Goal: Check status: Check status

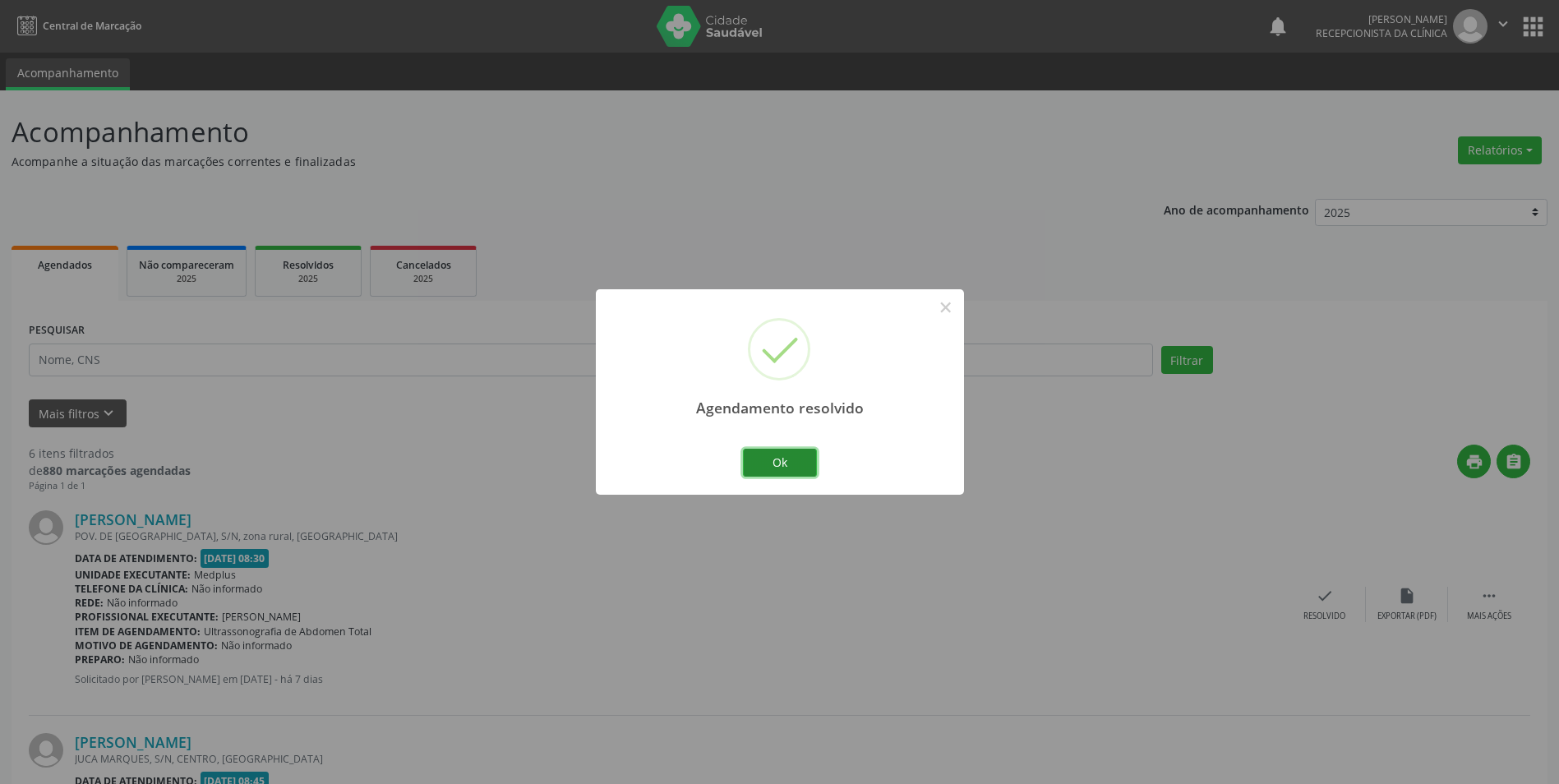
click at [749, 459] on button "Ok" at bounding box center [780, 462] width 74 height 27
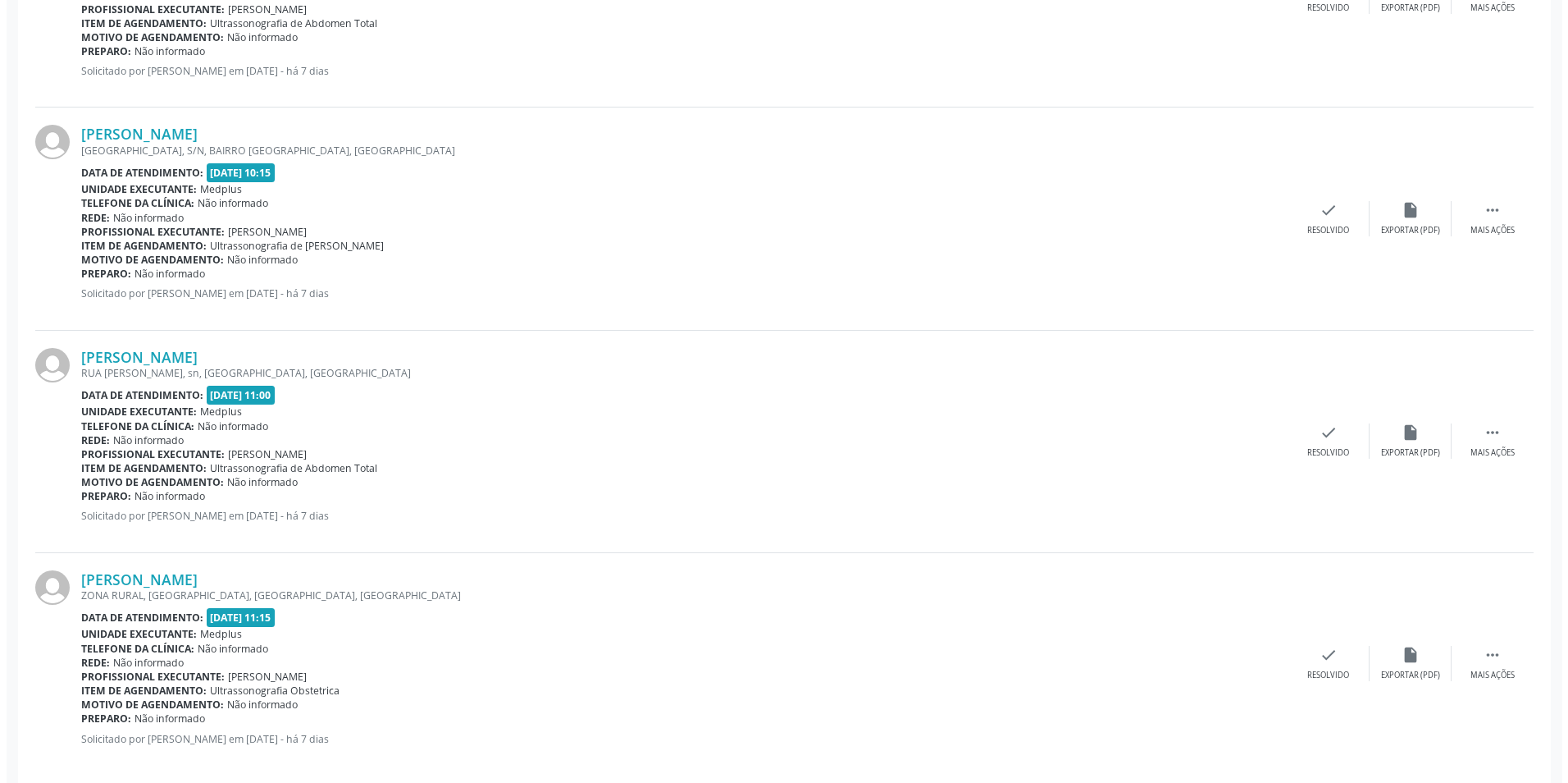
scroll to position [1072, 0]
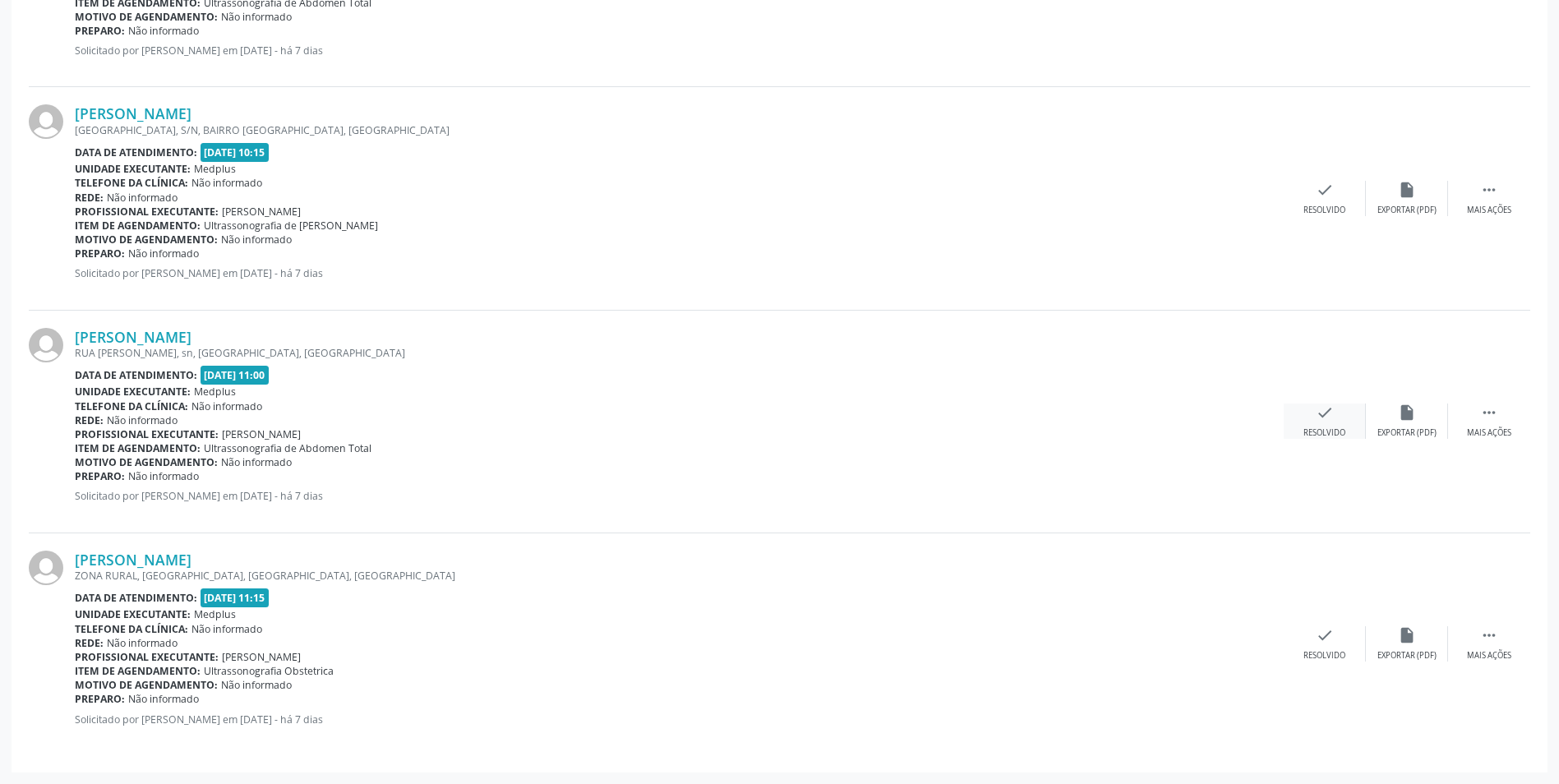
click at [1326, 435] on div "Resolvido" at bounding box center [1324, 433] width 42 height 12
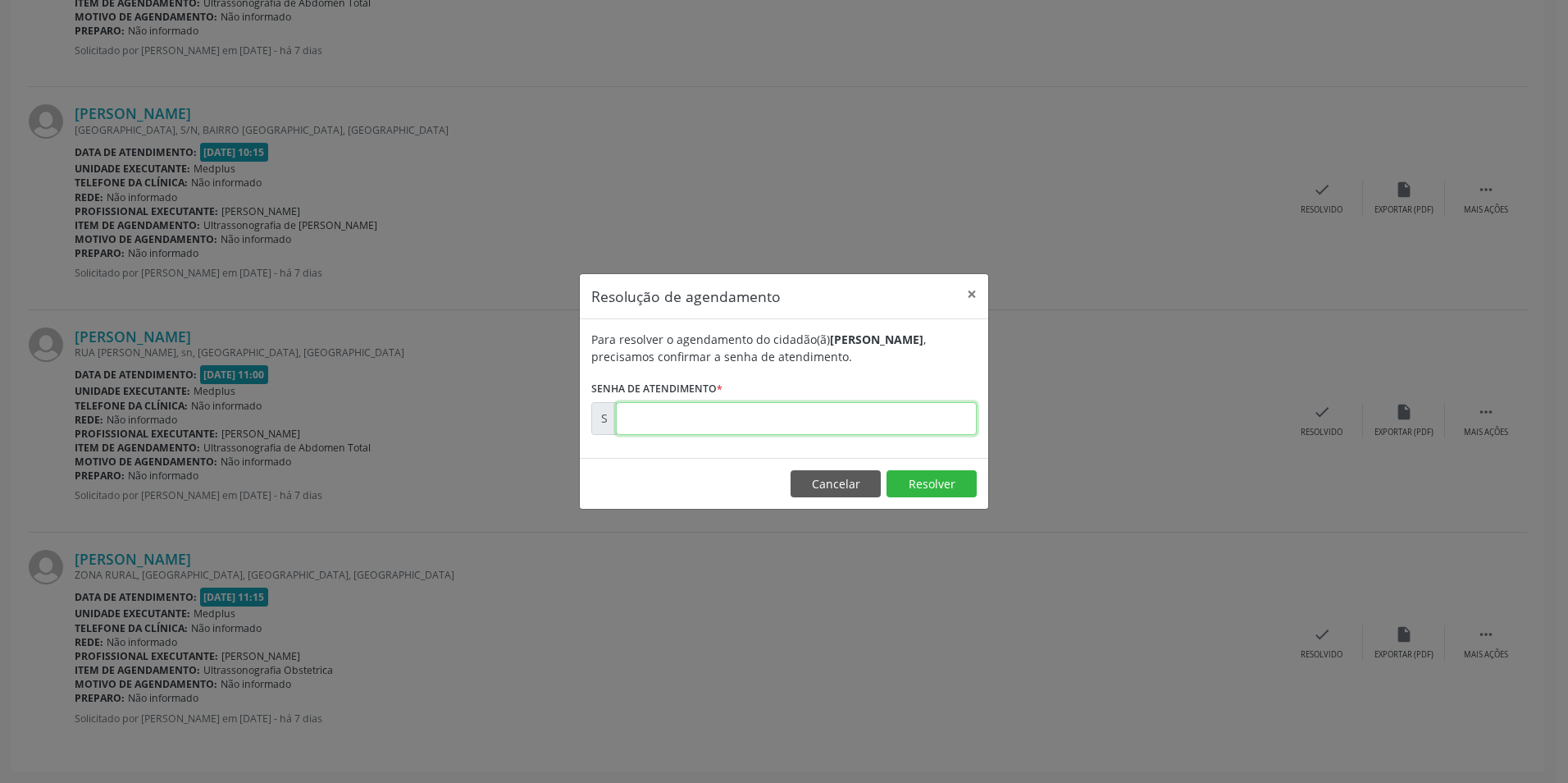
click at [893, 416] on input "text" at bounding box center [796, 417] width 360 height 32
click at [896, 420] on input "text" at bounding box center [796, 417] width 360 height 32
type input "00171165"
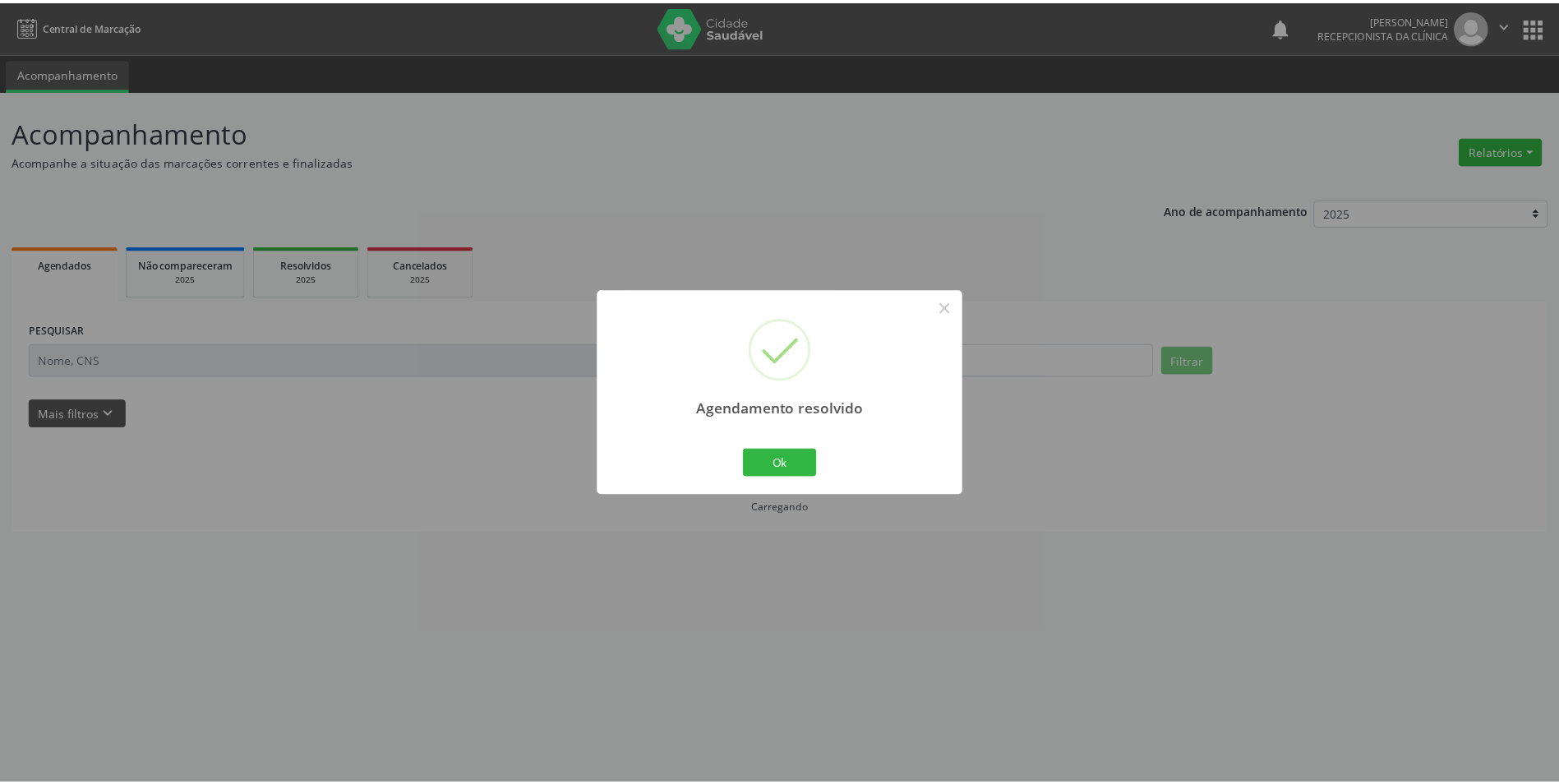
scroll to position [0, 0]
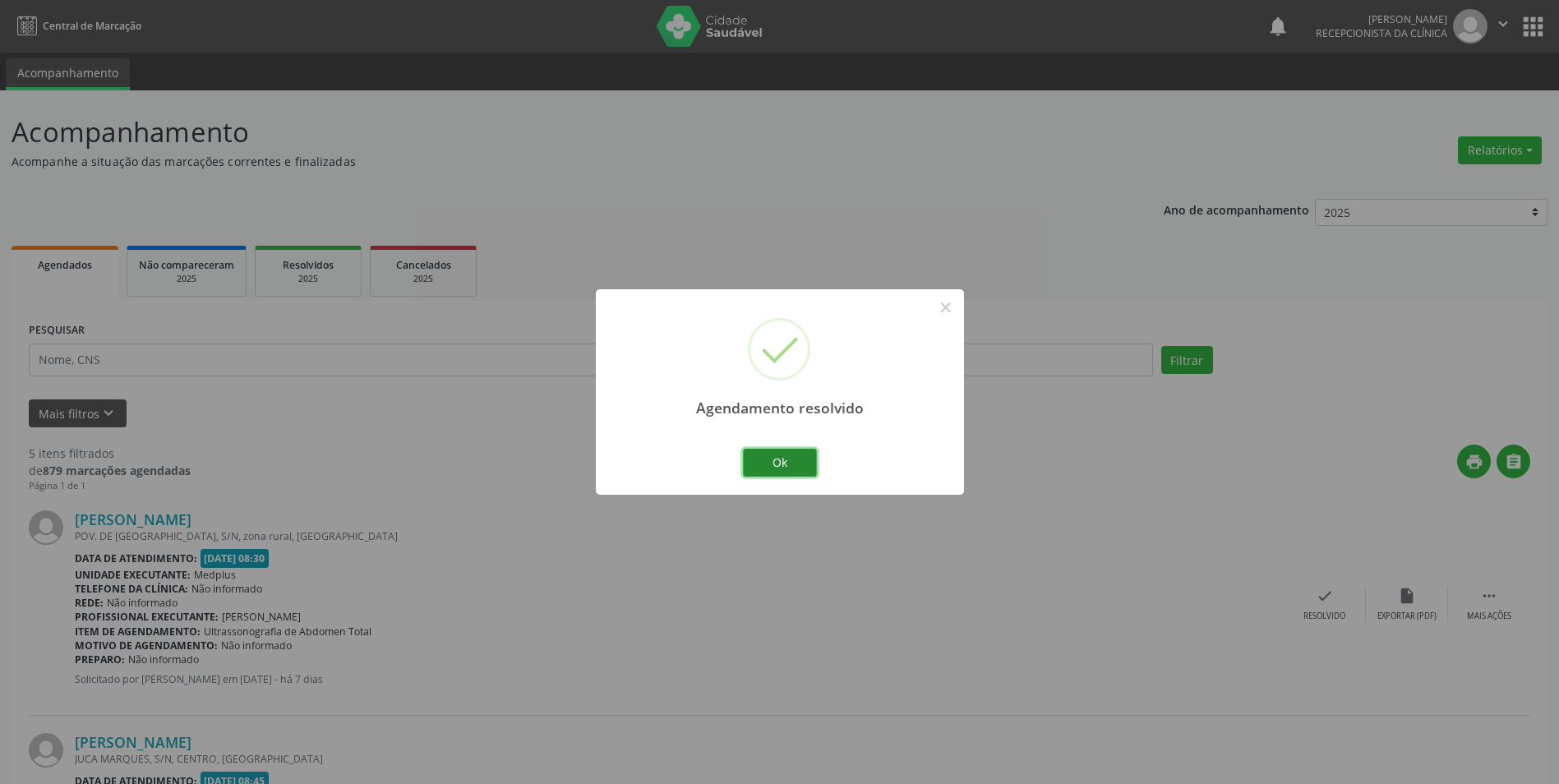
click at [770, 465] on button "Ok" at bounding box center [780, 462] width 74 height 27
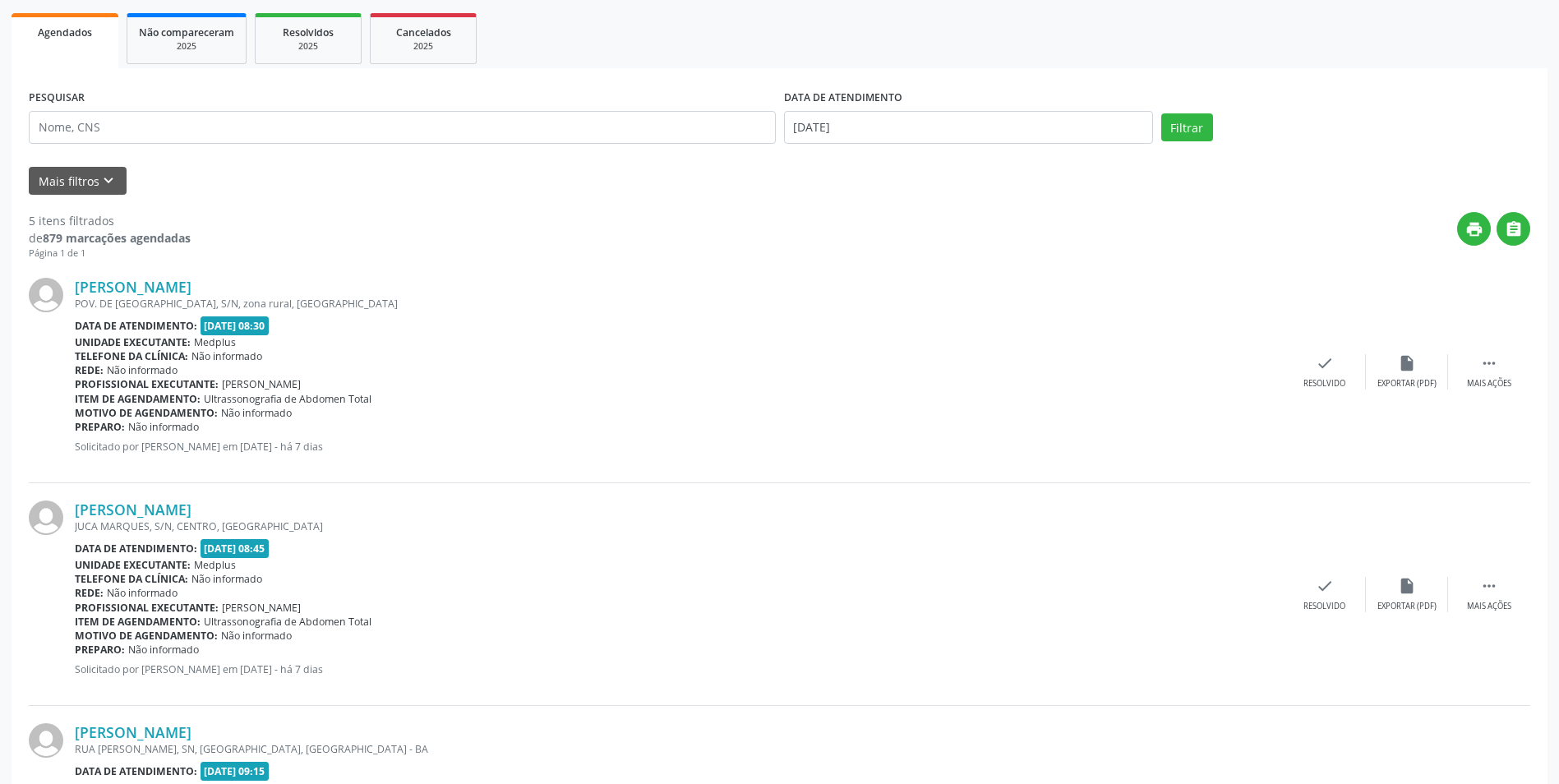
scroll to position [194, 0]
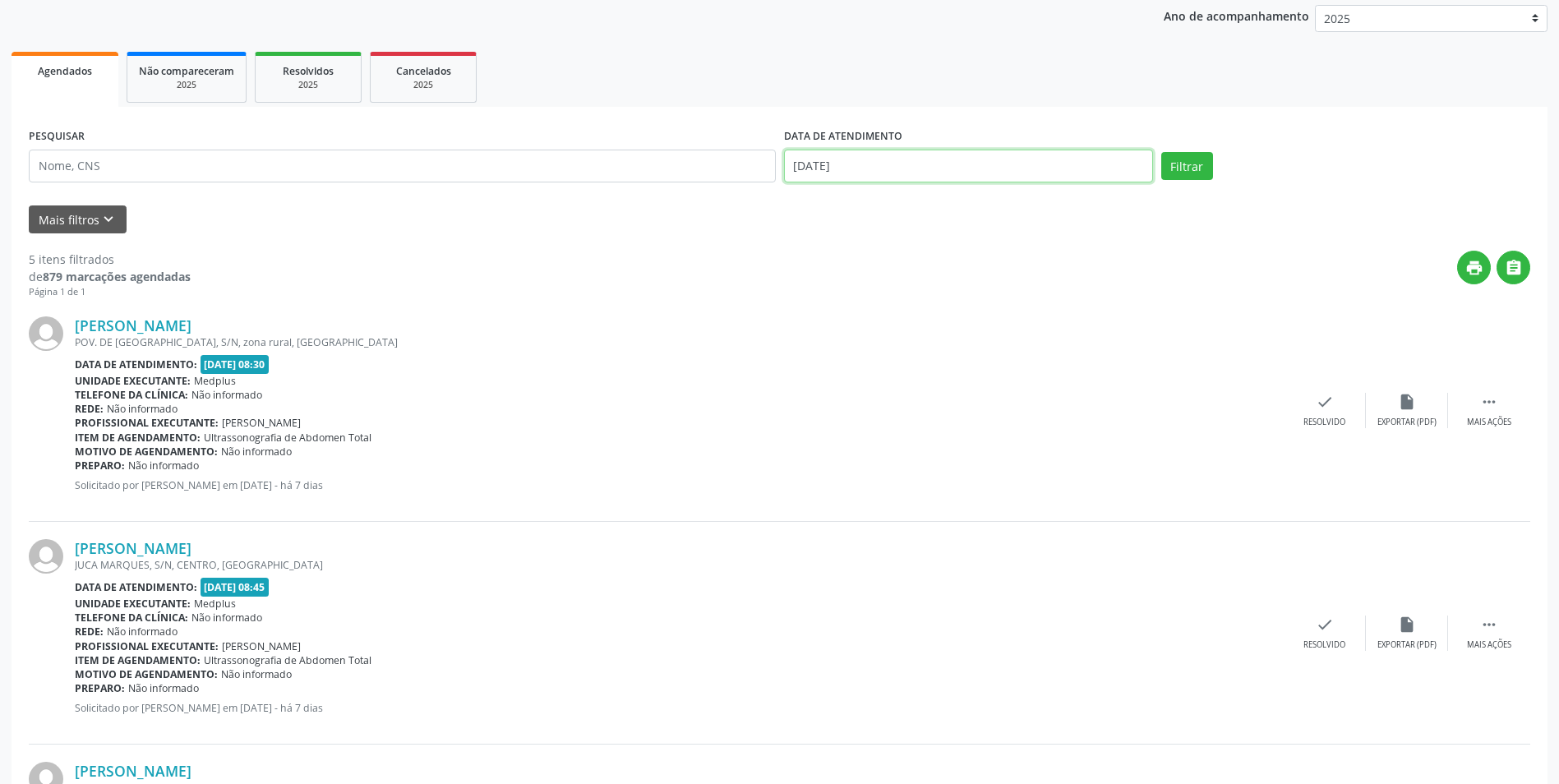
click at [888, 162] on input "[DATE]" at bounding box center [969, 165] width 369 height 32
click at [876, 347] on span "19" at bounding box center [874, 350] width 32 height 32
click at [1197, 166] on button "Filtrar" at bounding box center [1187, 166] width 52 height 27
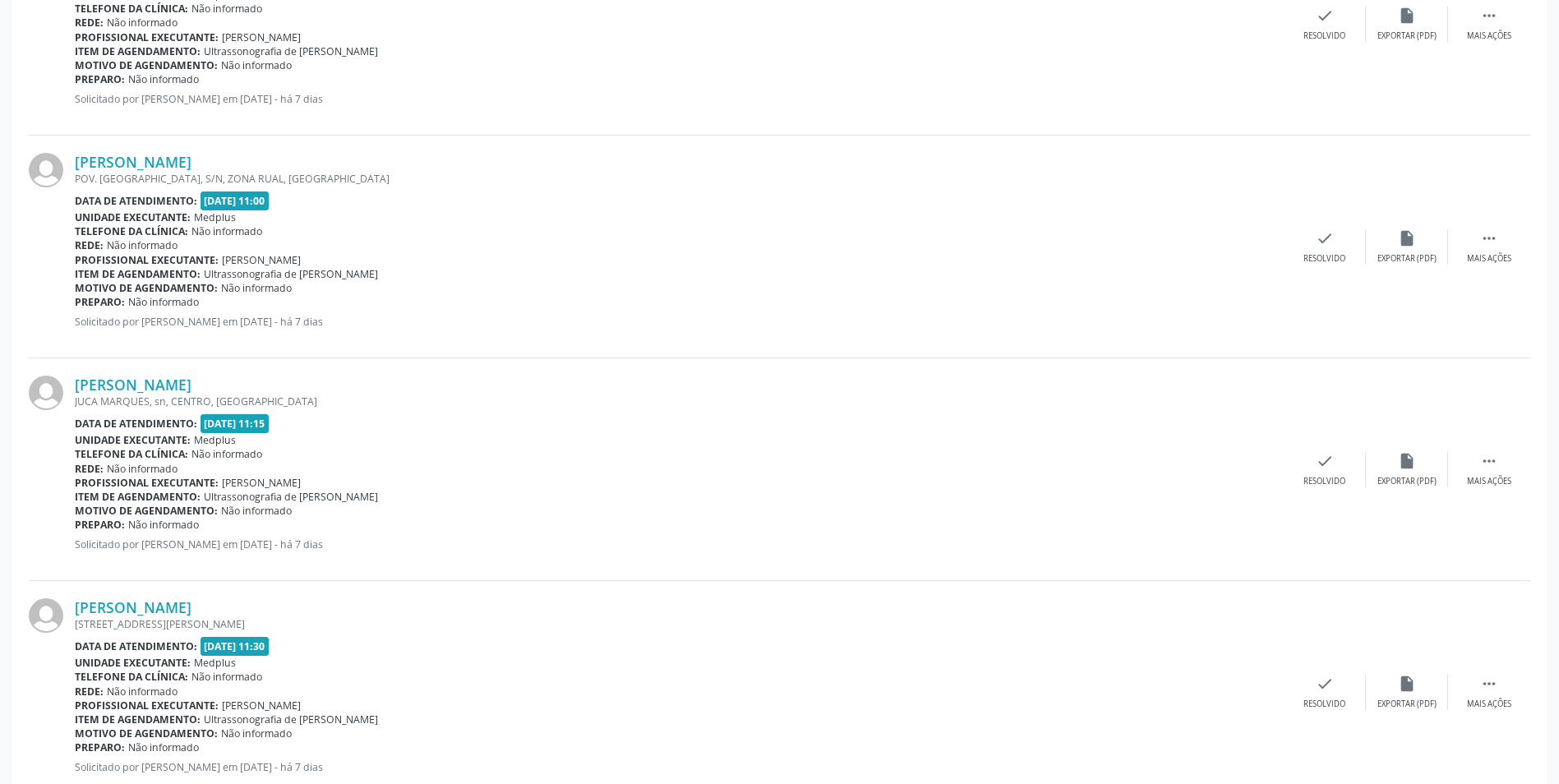
scroll to position [3078, 0]
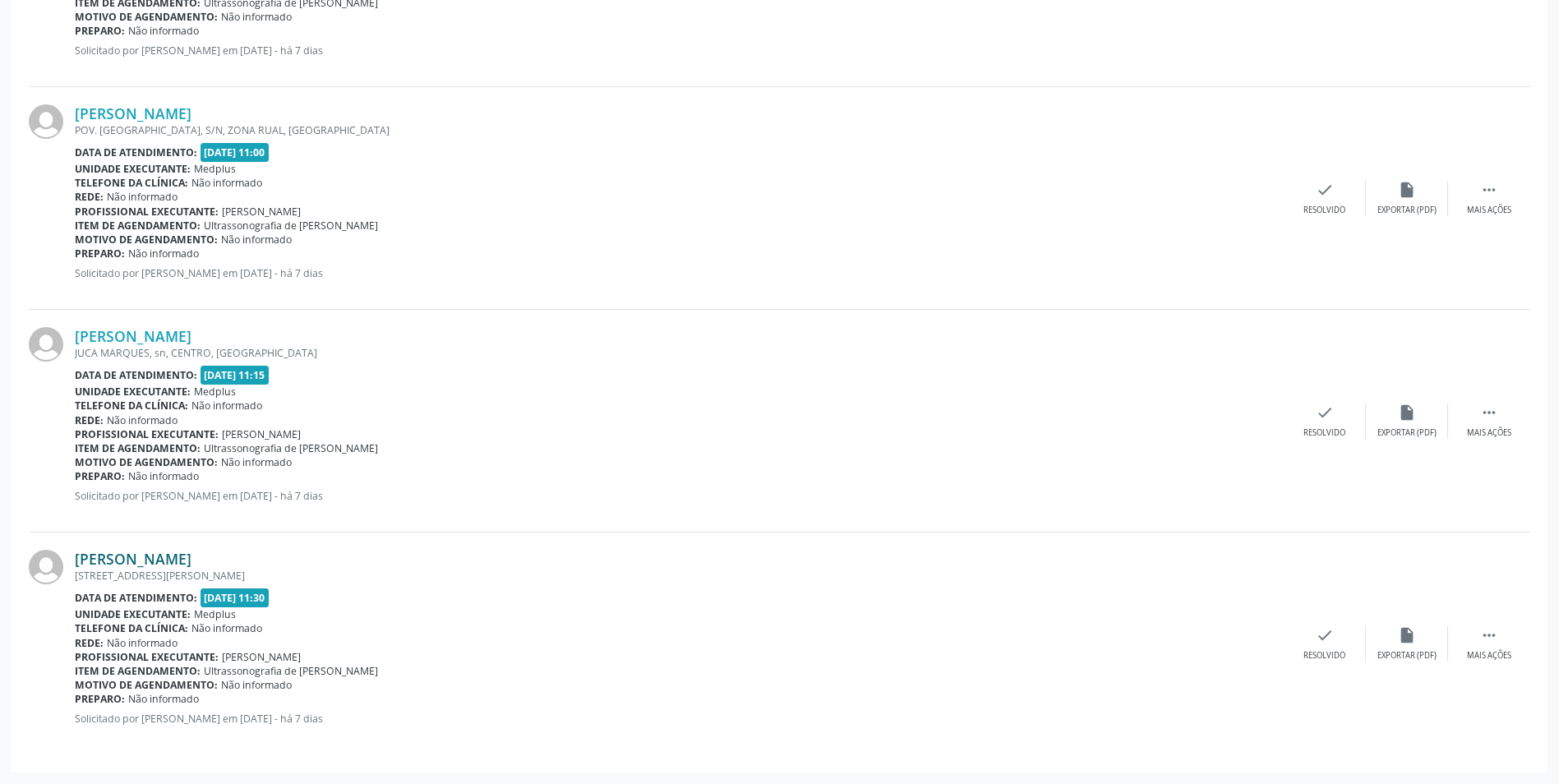
click at [191, 552] on link "[PERSON_NAME]" at bounding box center [133, 558] width 117 height 18
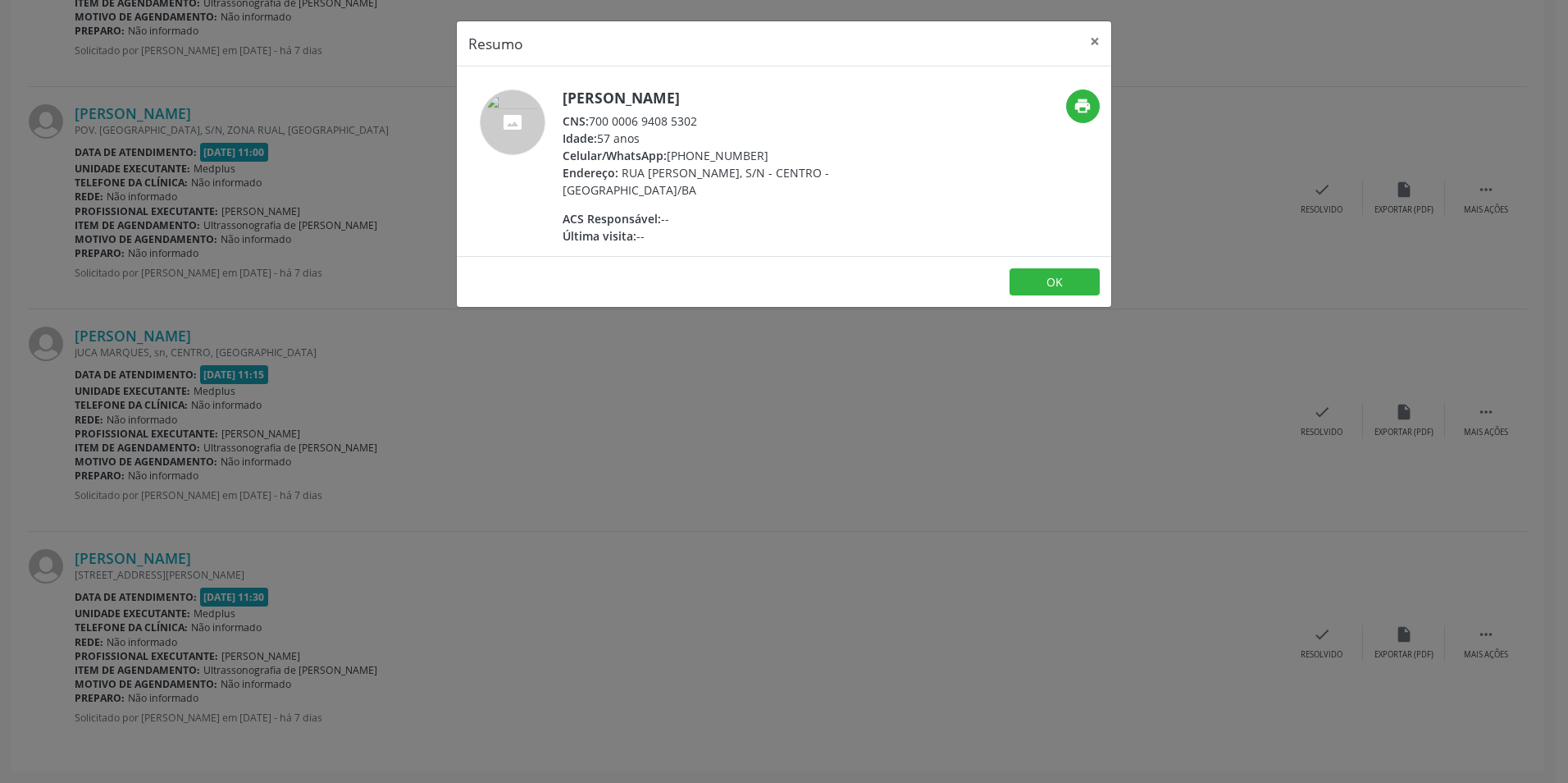
click at [707, 543] on div "Resumo × [PERSON_NAME] CNS: 700 0006 9408 5302 Idade: 57 anos Celular/WhatsApp:…" at bounding box center [784, 391] width 1568 height 783
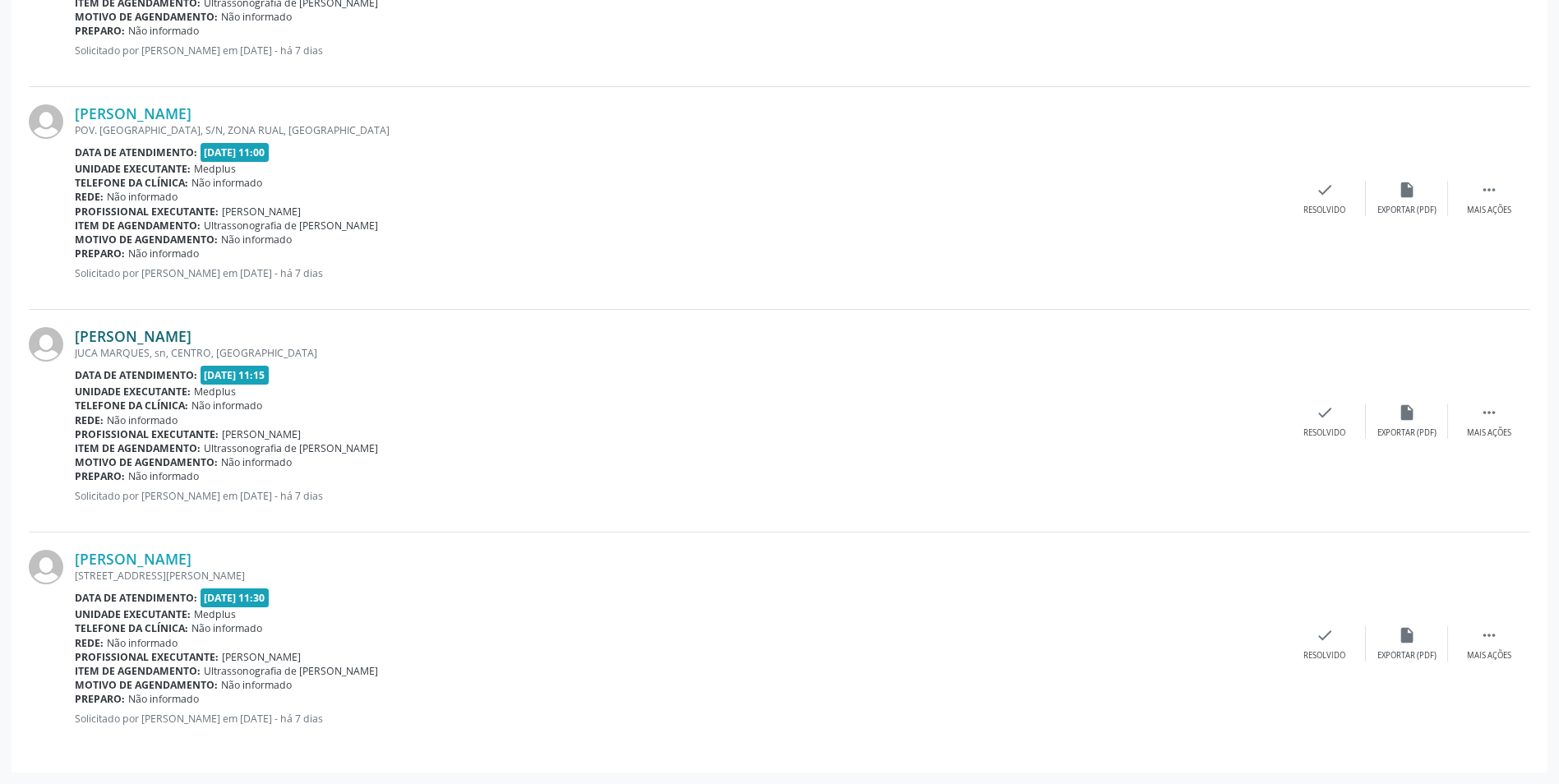
click at [125, 334] on link "[PERSON_NAME]" at bounding box center [133, 336] width 117 height 18
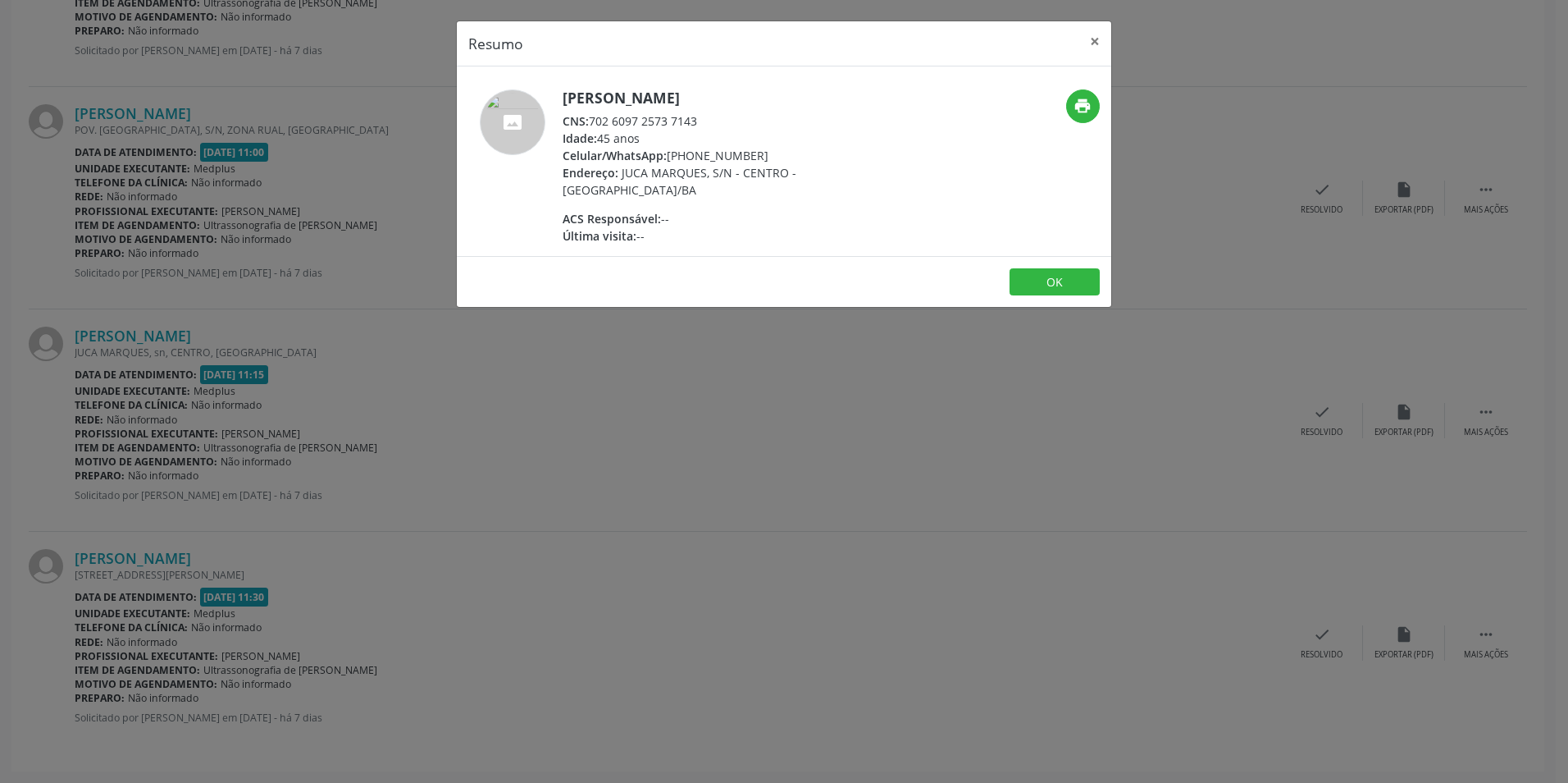
click at [593, 466] on div "Resumo × [PERSON_NAME] CNS: 702 6097 2573 7143 Idade: 45 anos Celular/WhatsApp:…" at bounding box center [784, 391] width 1568 height 783
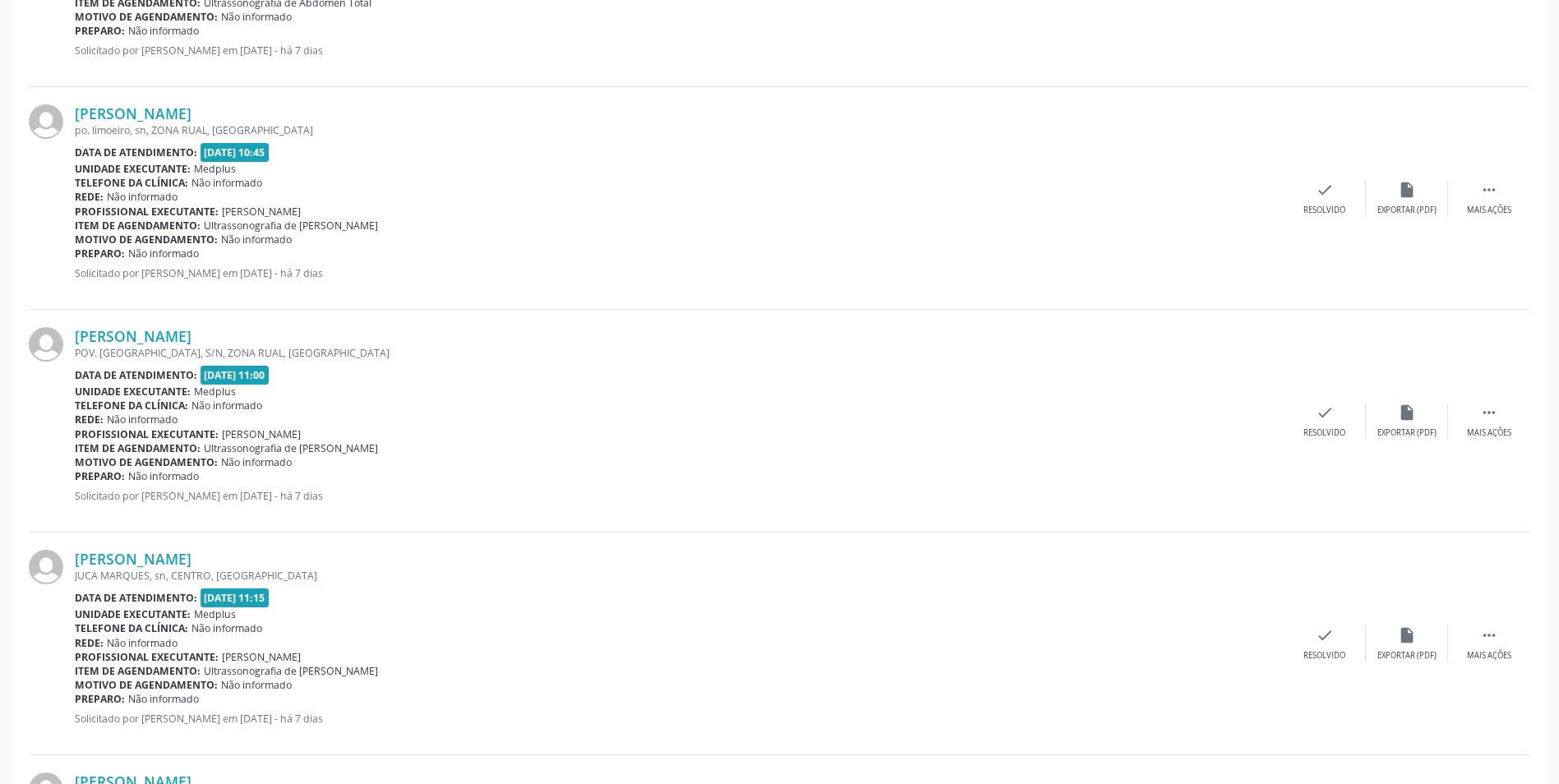
scroll to position [2832, 0]
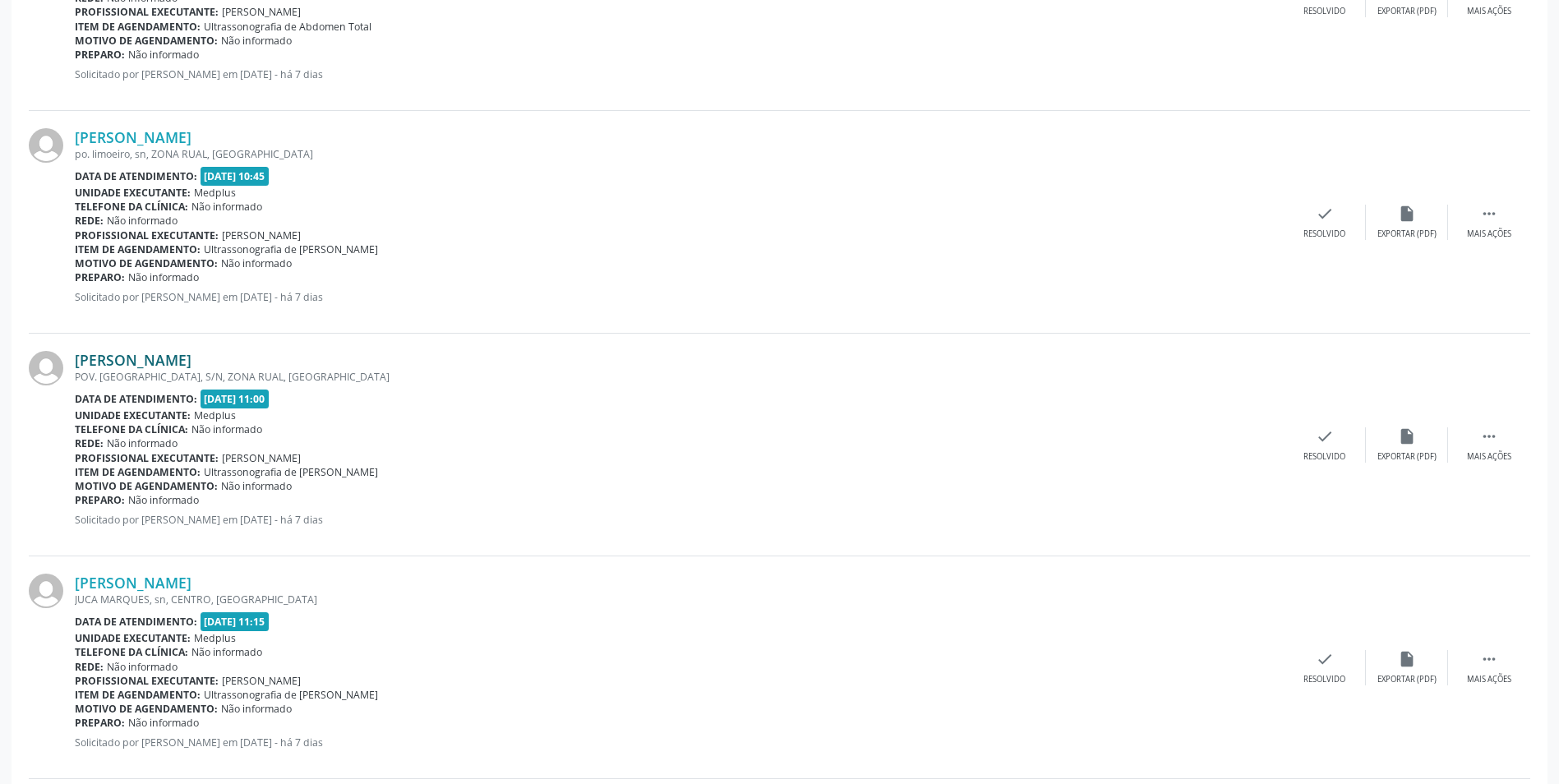
click at [191, 352] on link "[PERSON_NAME]" at bounding box center [133, 359] width 117 height 18
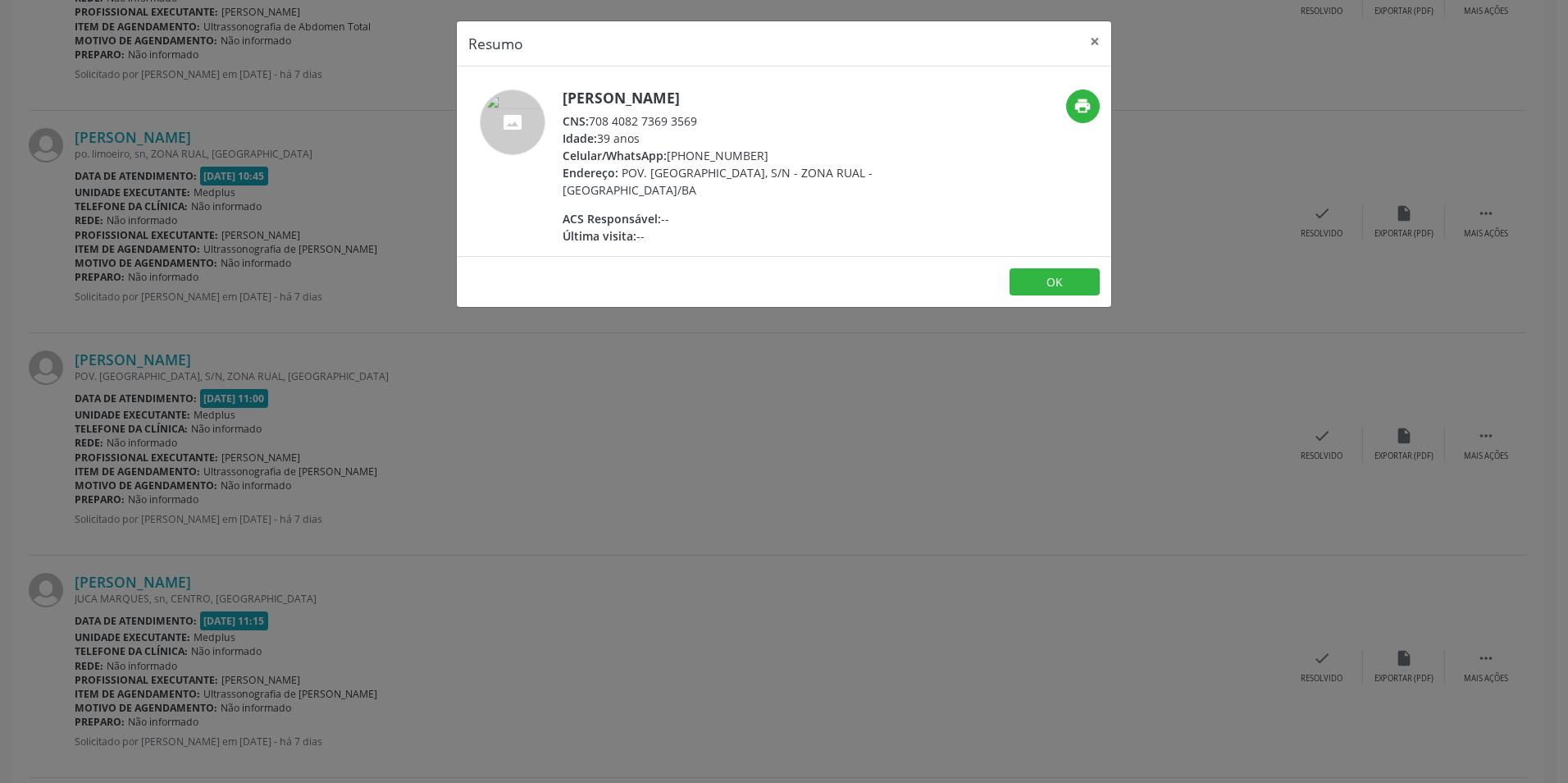
click at [786, 401] on div "Resumo × [PERSON_NAME] CNS: 708 4082 7369 3569 Idade: 39 anos Celular/WhatsApp:…" at bounding box center [784, 391] width 1568 height 783
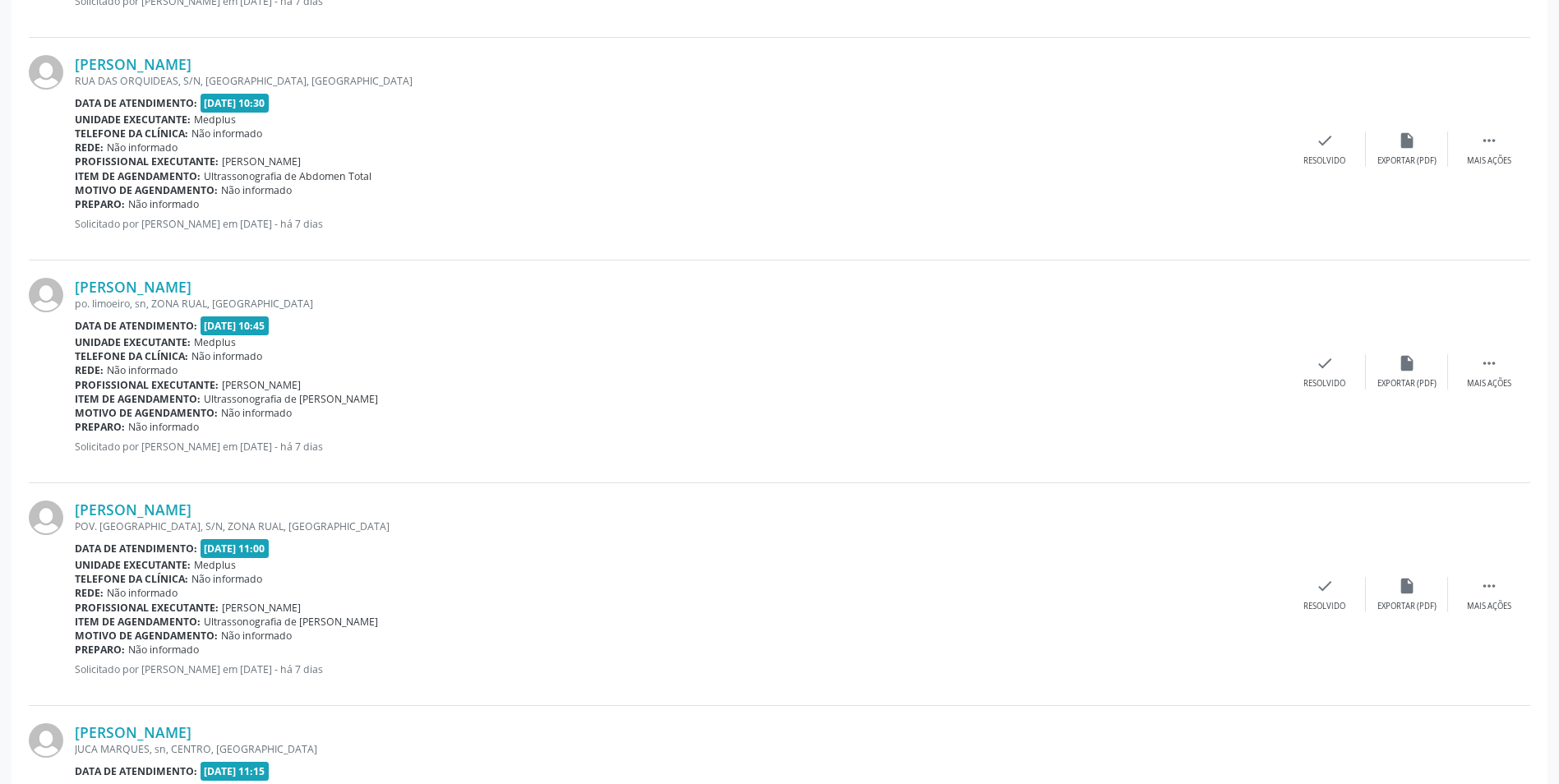
scroll to position [2667, 0]
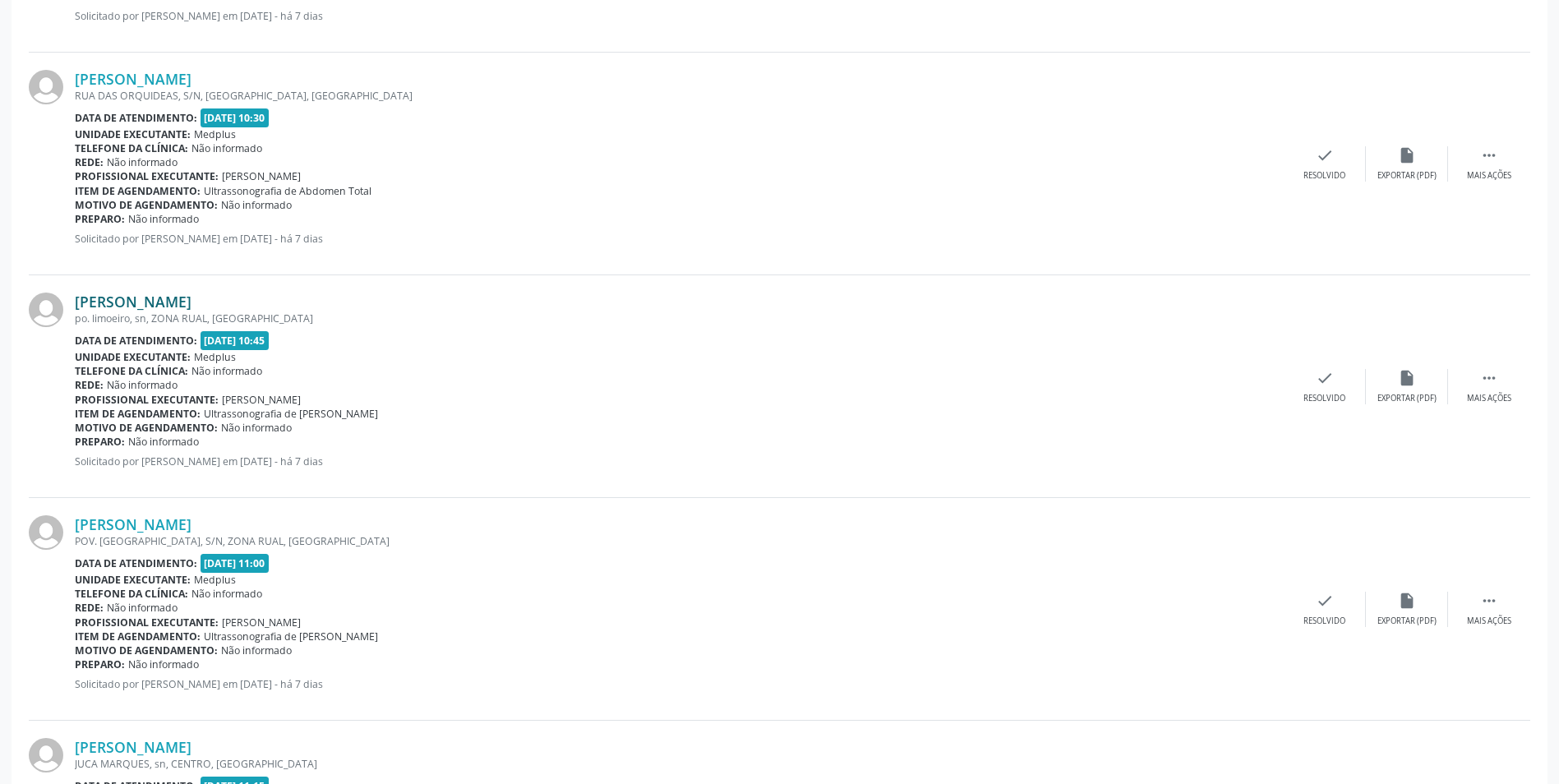
click at [164, 296] on link "[PERSON_NAME]" at bounding box center [133, 301] width 117 height 18
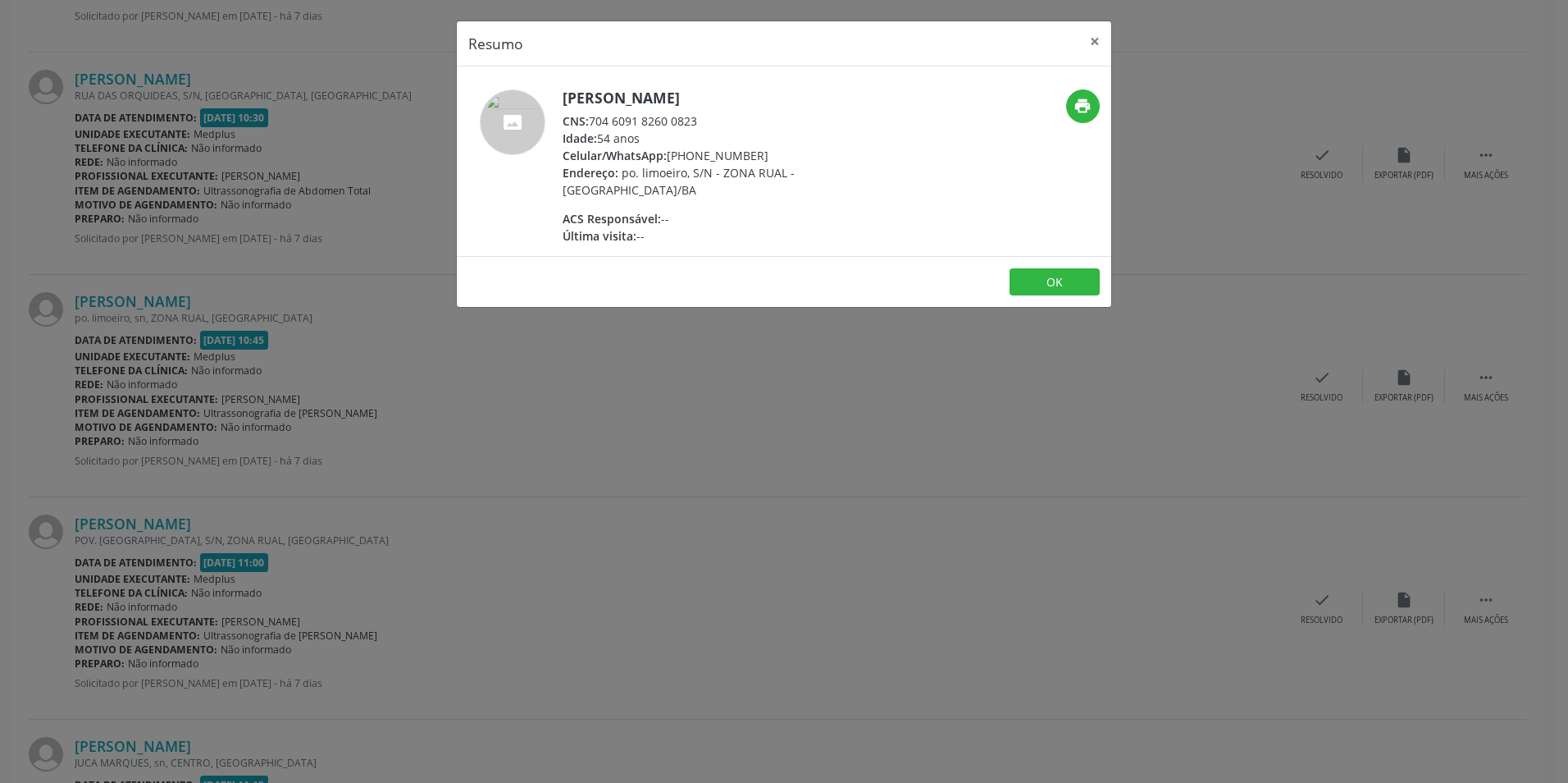
click at [829, 483] on div "Resumo × [PERSON_NAME] CNS: 704 6091 8260 0823 Idade: 54 anos Celular/WhatsApp:…" at bounding box center [784, 391] width 1568 height 783
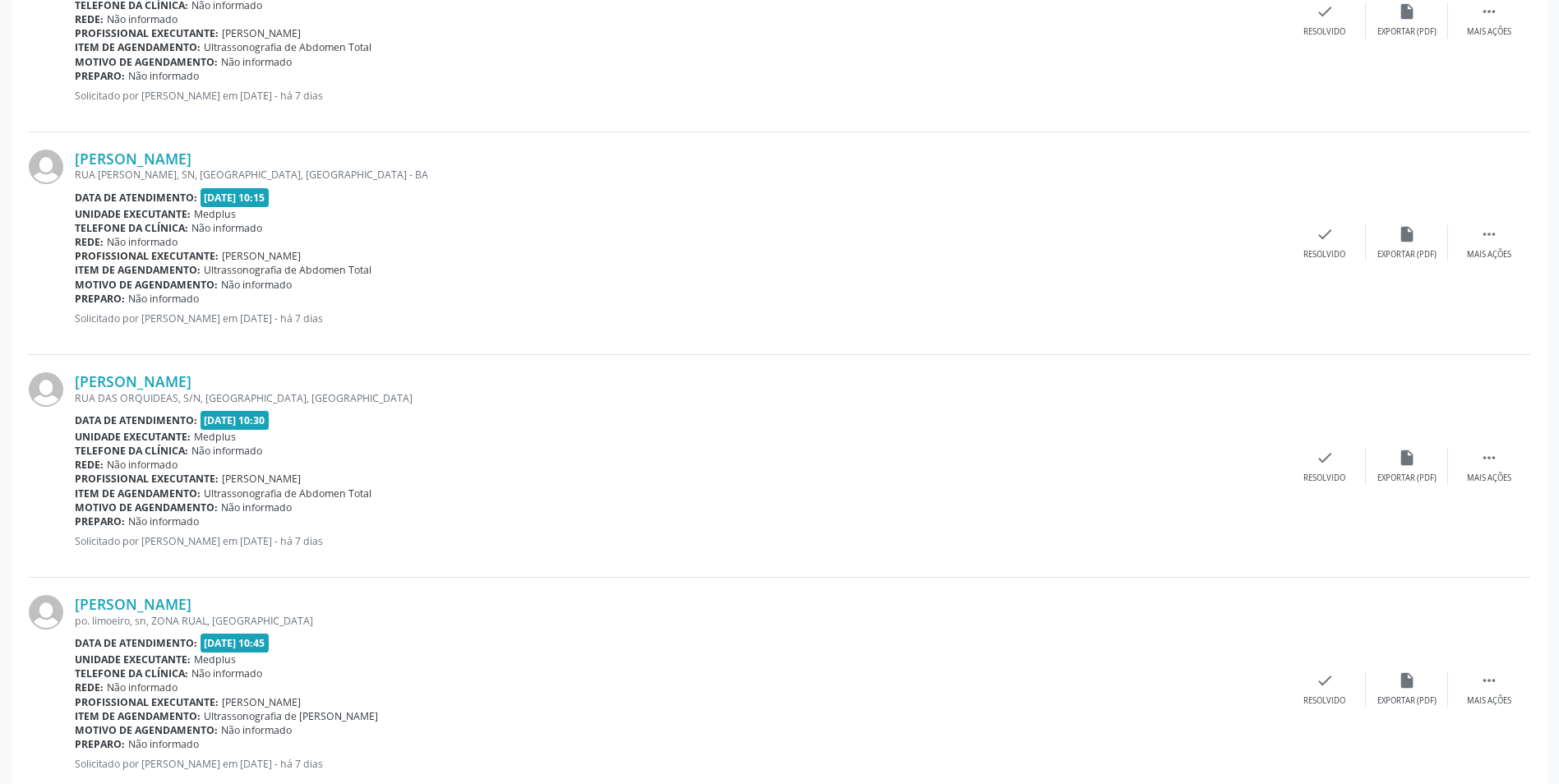
scroll to position [2338, 0]
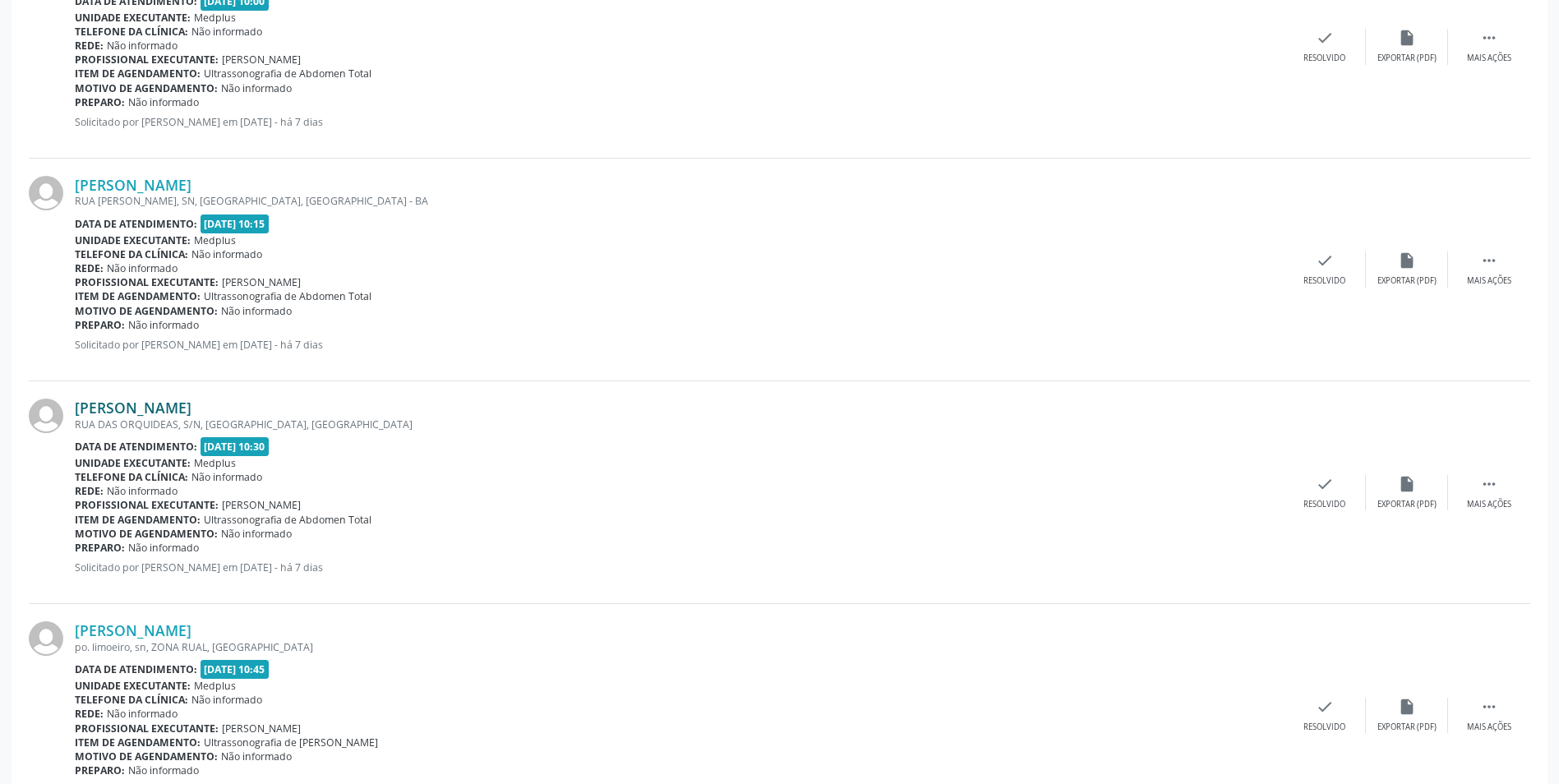
click at [191, 412] on link "[PERSON_NAME]" at bounding box center [133, 407] width 117 height 18
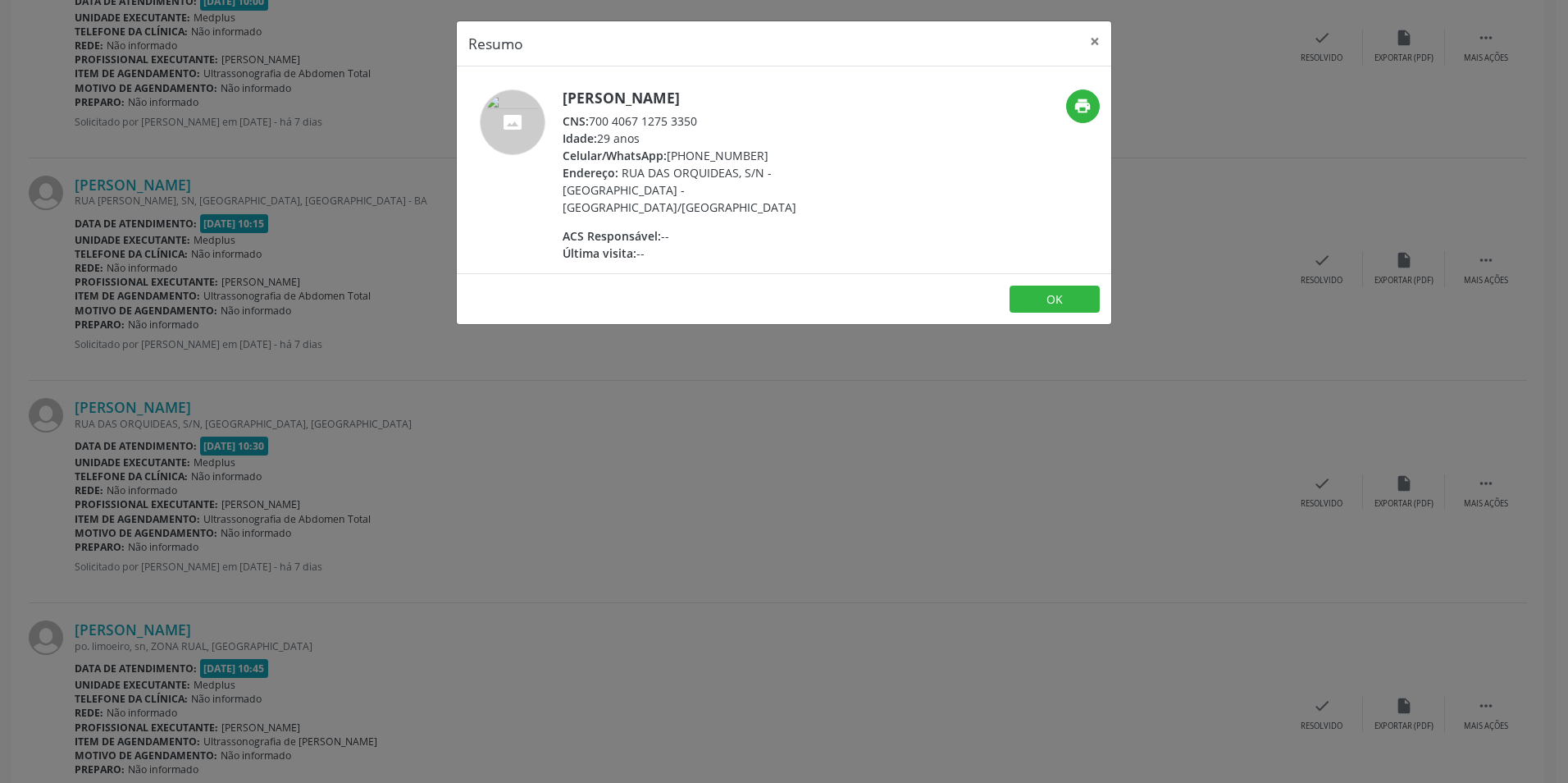
click at [764, 462] on div "Resumo × [PERSON_NAME] CNS: 700 4067 1275 3350 Idade: 29 anos Celular/WhatsApp:…" at bounding box center [784, 391] width 1568 height 783
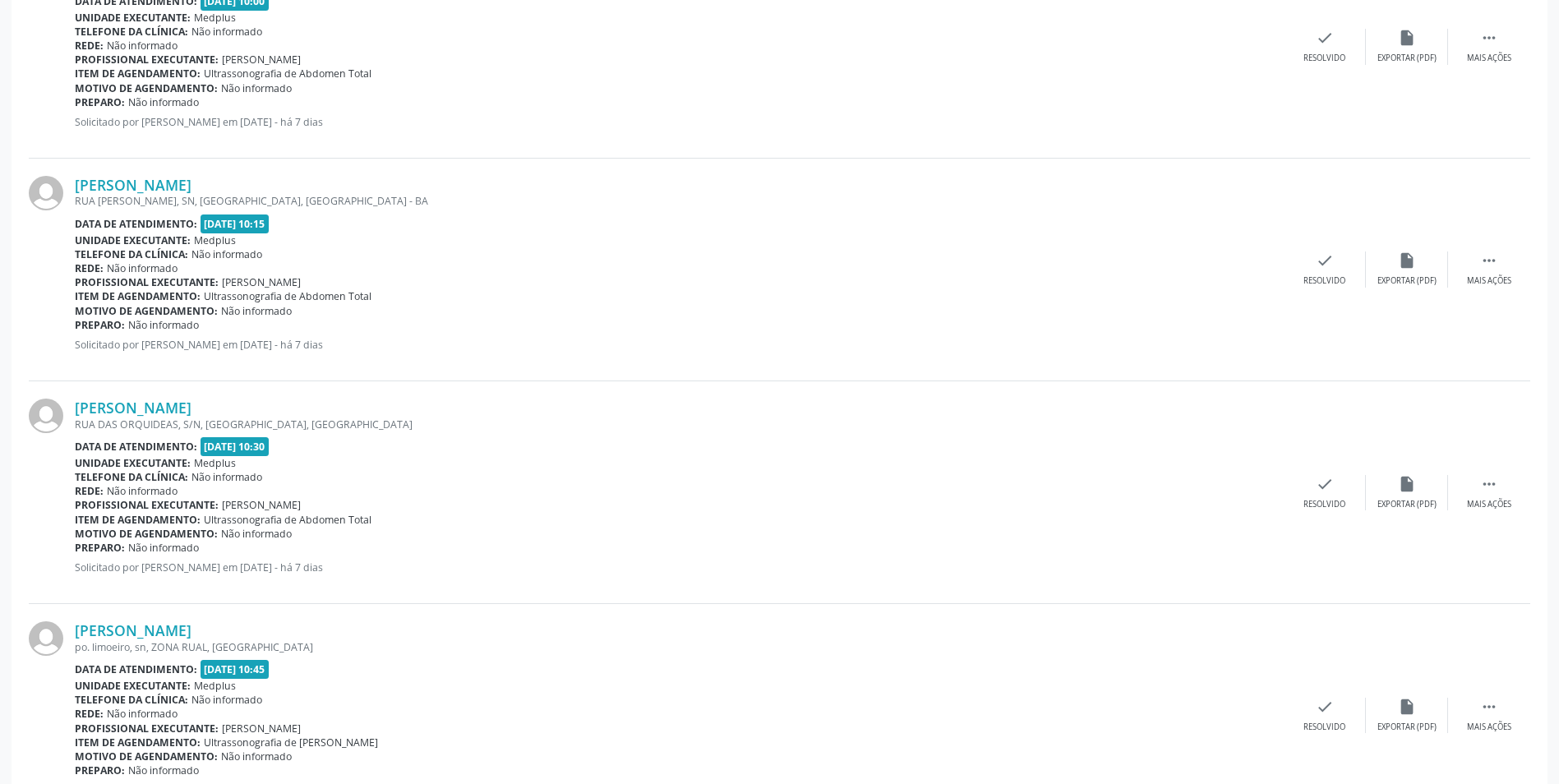
click at [159, 167] on div "[PERSON_NAME] [GEOGRAPHIC_DATA][PERSON_NAME], SN, [GEOGRAPHIC_DATA], [GEOGRAPHI…" at bounding box center [779, 270] width 1501 height 223
click at [159, 177] on link "[PERSON_NAME]" at bounding box center [133, 184] width 117 height 18
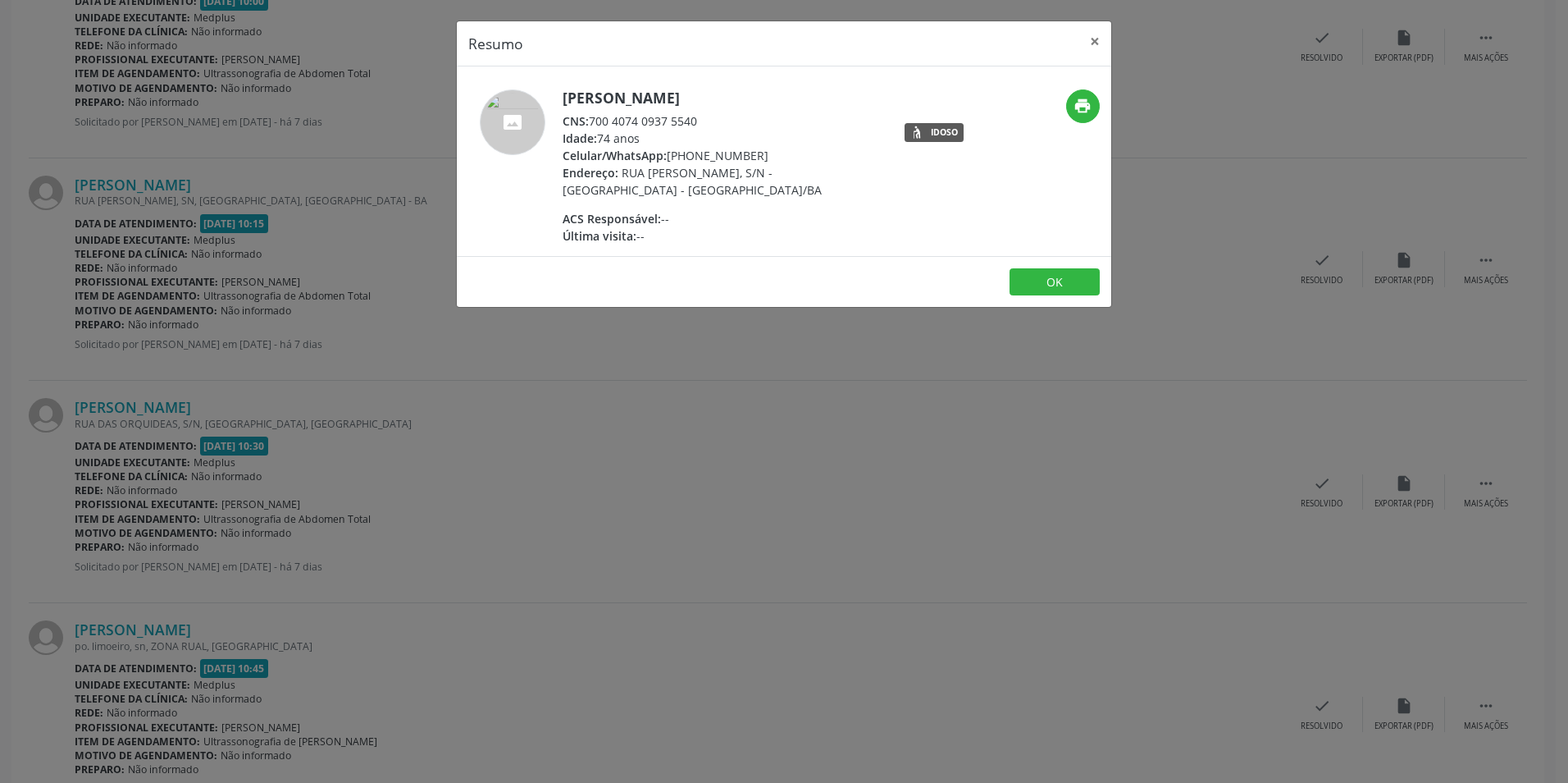
click at [783, 432] on div "Resumo × [PERSON_NAME] CNS: 700 4074 0937 5540 Idade: 74 anos Celular/WhatsApp:…" at bounding box center [784, 391] width 1568 height 783
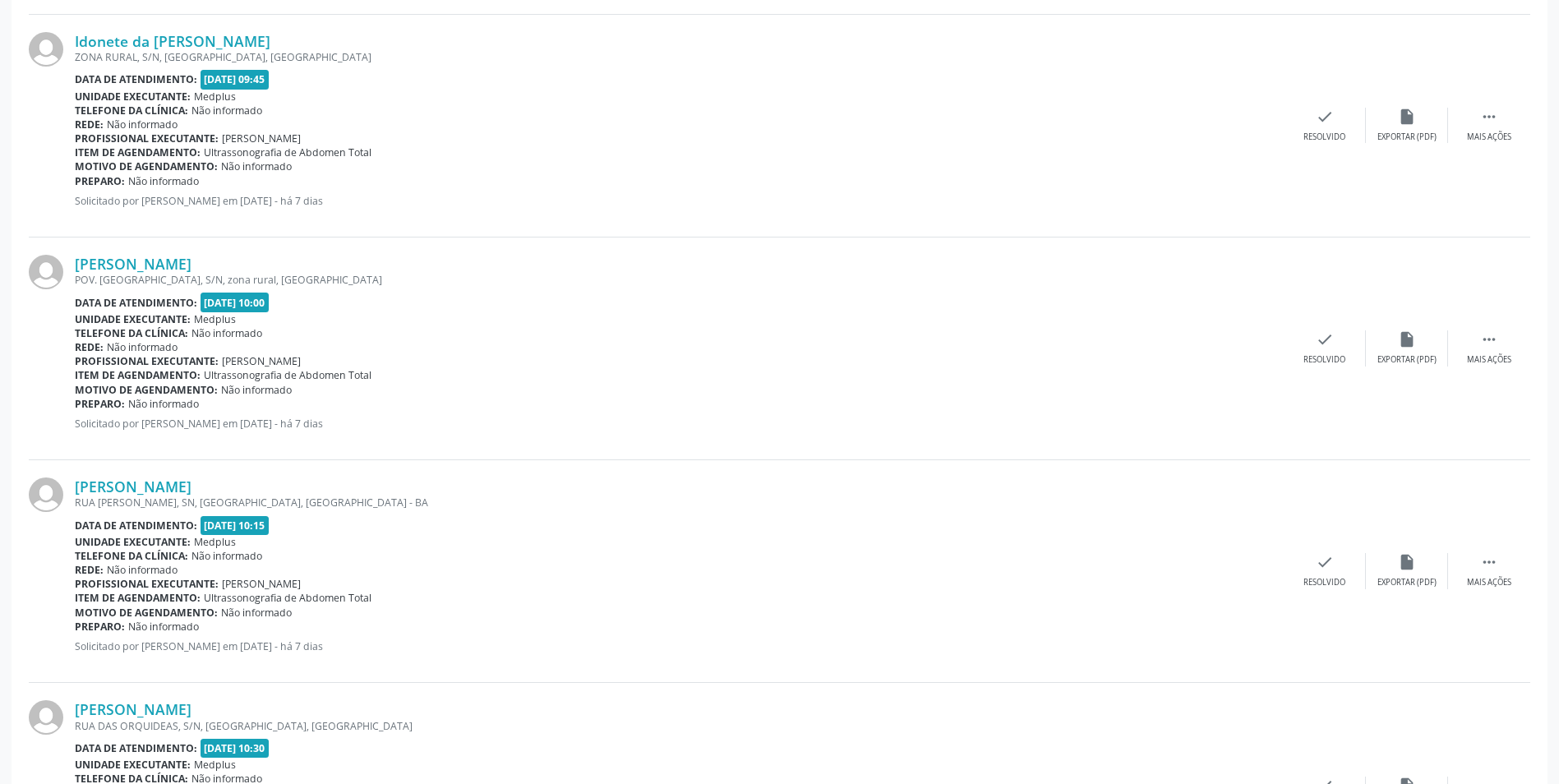
scroll to position [2010, 0]
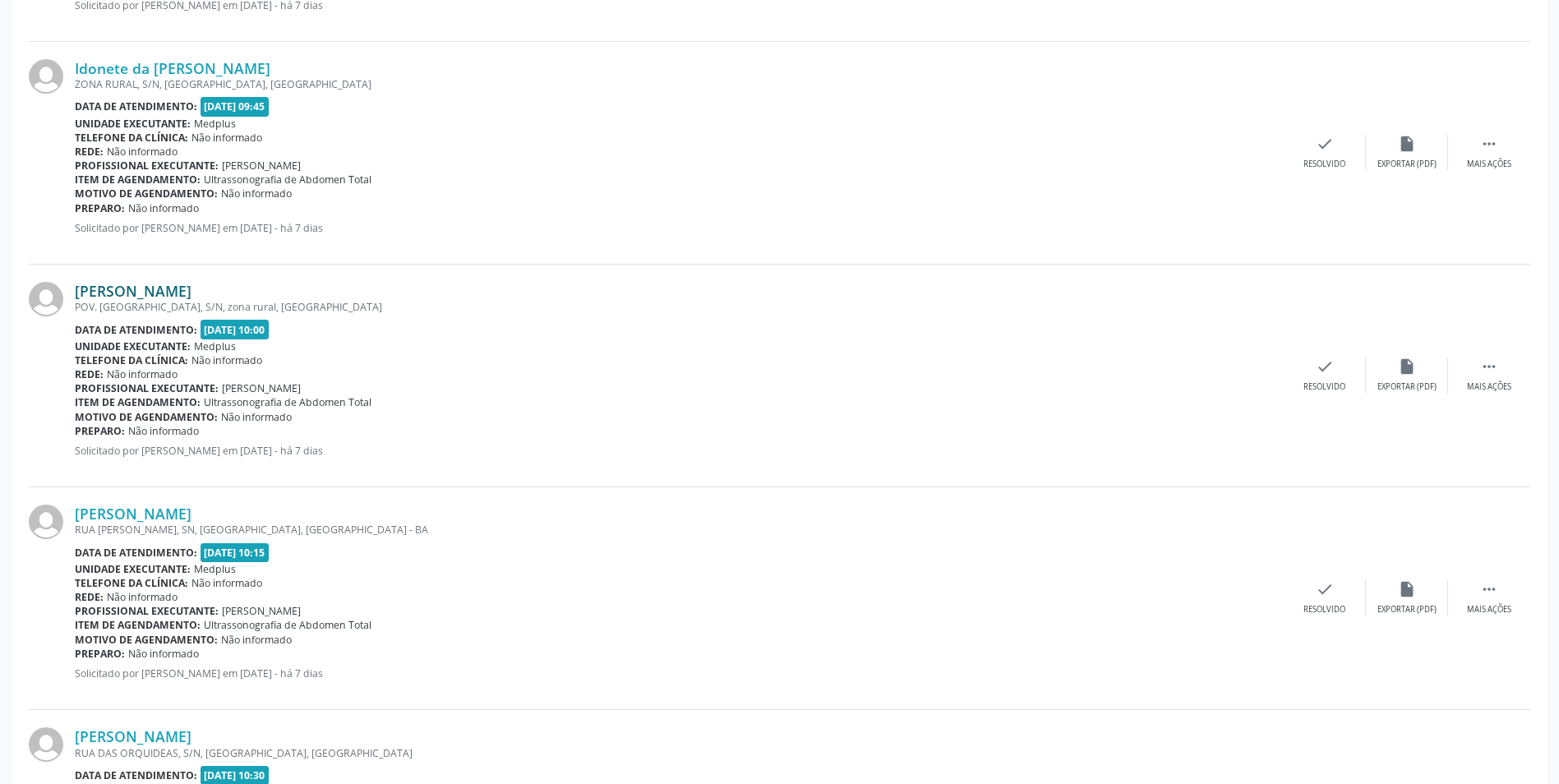
click at [170, 294] on link "[PERSON_NAME]" at bounding box center [133, 290] width 117 height 18
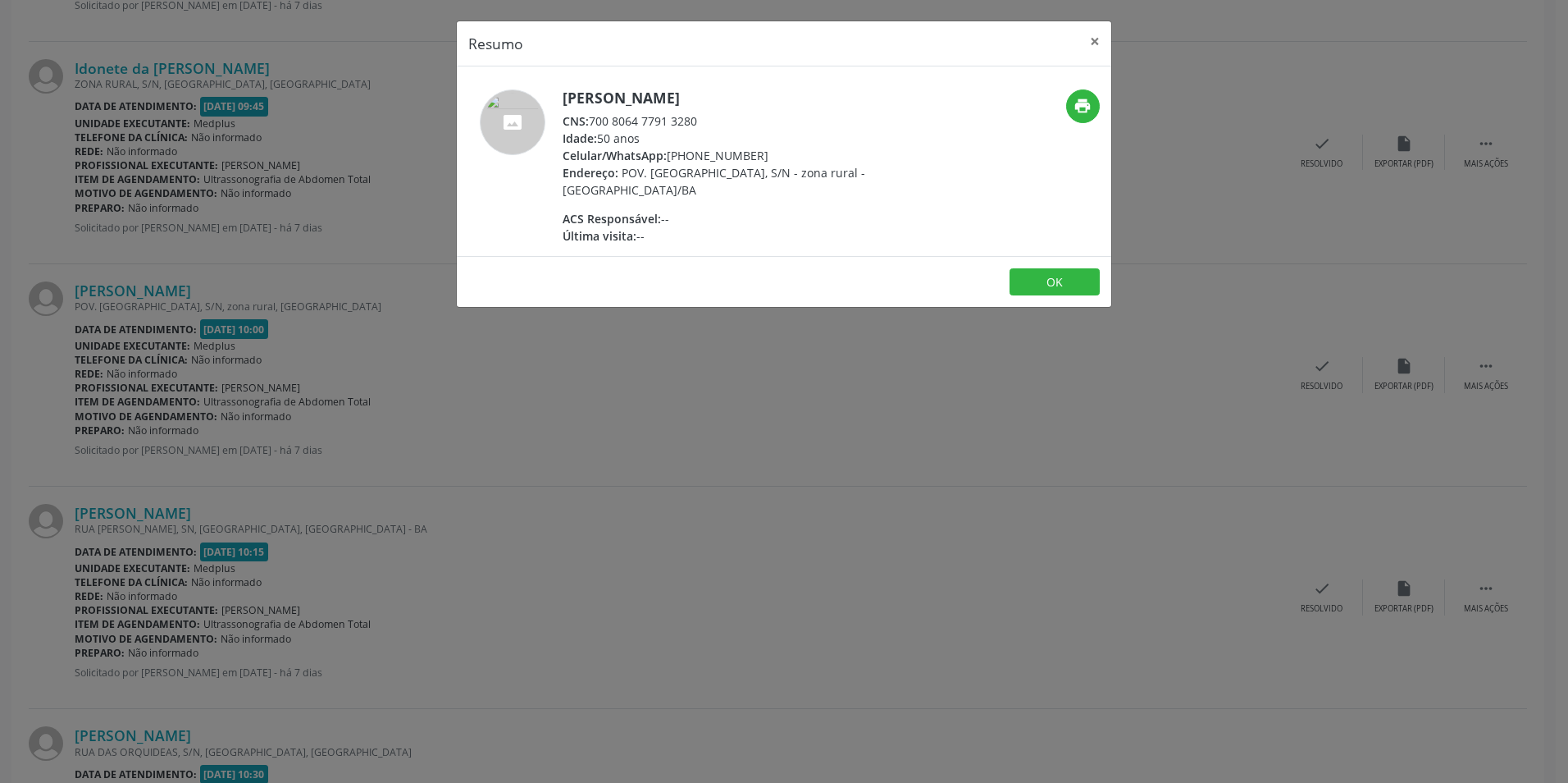
click at [950, 417] on div "Resumo × [PERSON_NAME] CNS: 700 8064 7791 3280 Idade: 50 anos Celular/WhatsApp:…" at bounding box center [784, 391] width 1568 height 783
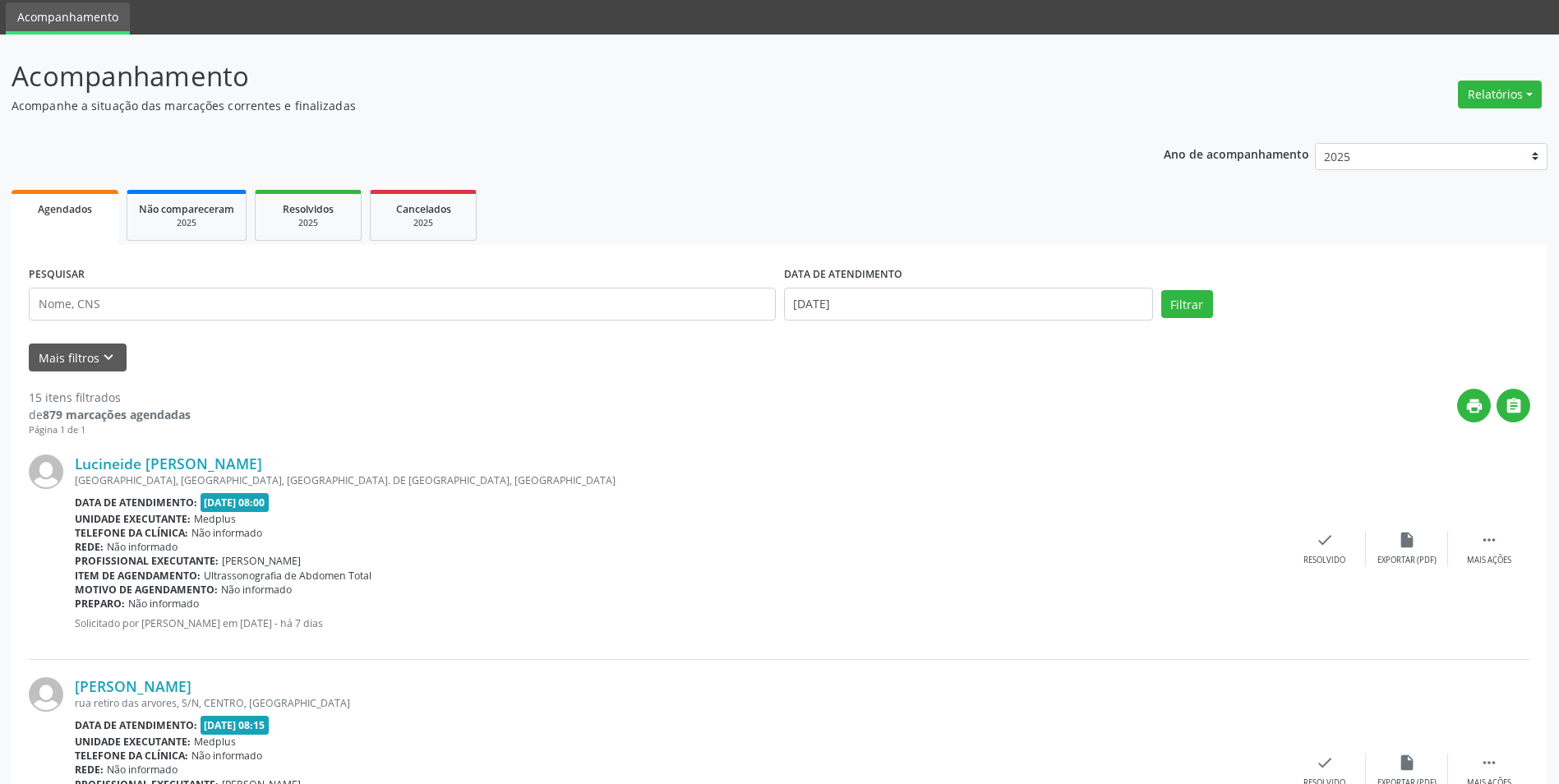
scroll to position [0, 0]
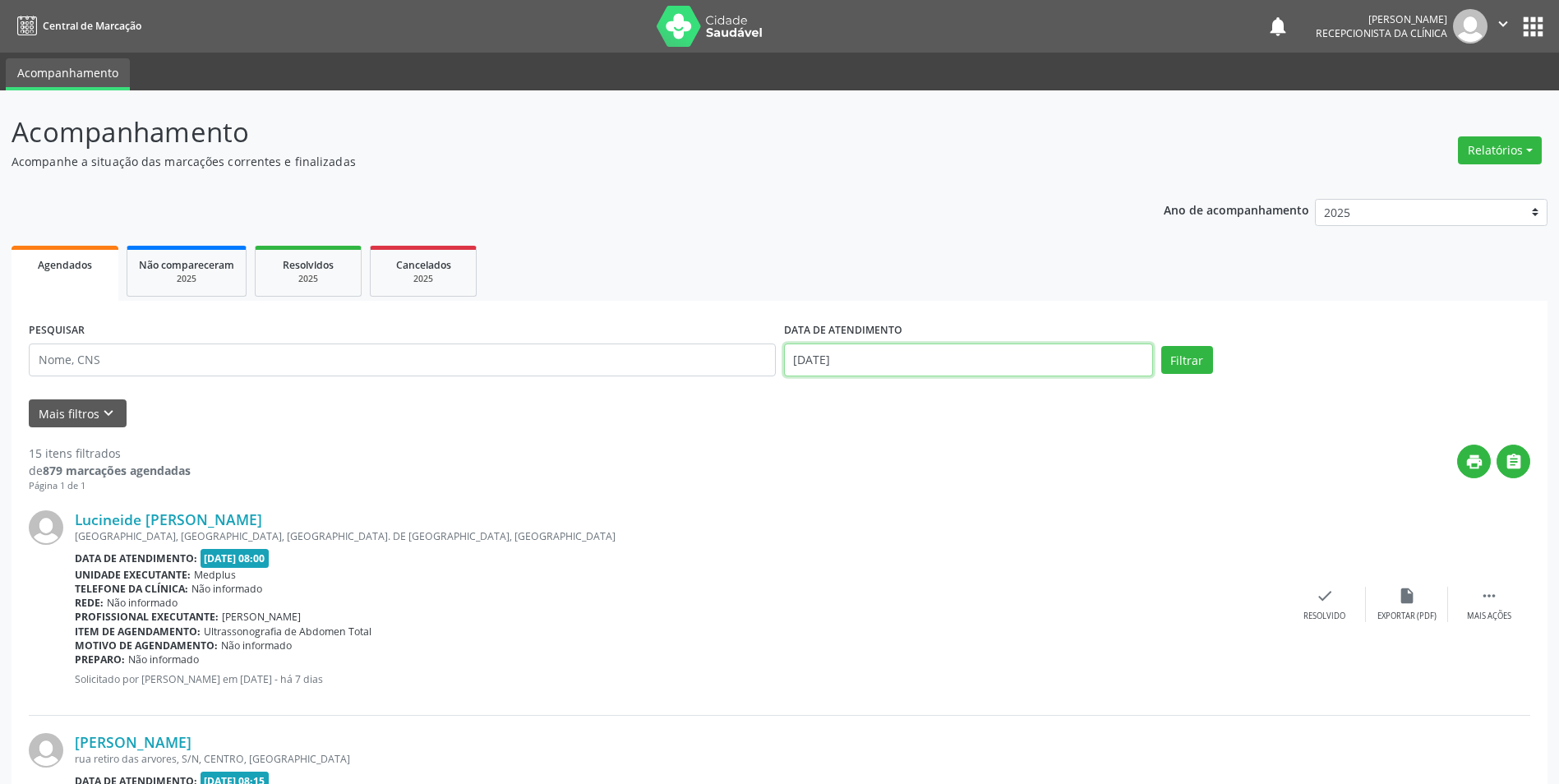
click at [991, 355] on input "[DATE]" at bounding box center [969, 359] width 369 height 32
click at [844, 541] on span "18" at bounding box center [837, 544] width 32 height 32
type input "[DATE]"
click at [844, 541] on span "18" at bounding box center [837, 544] width 32 height 32
click at [1193, 361] on button "Filtrar" at bounding box center [1187, 359] width 52 height 27
